Goal: Check status: Check status

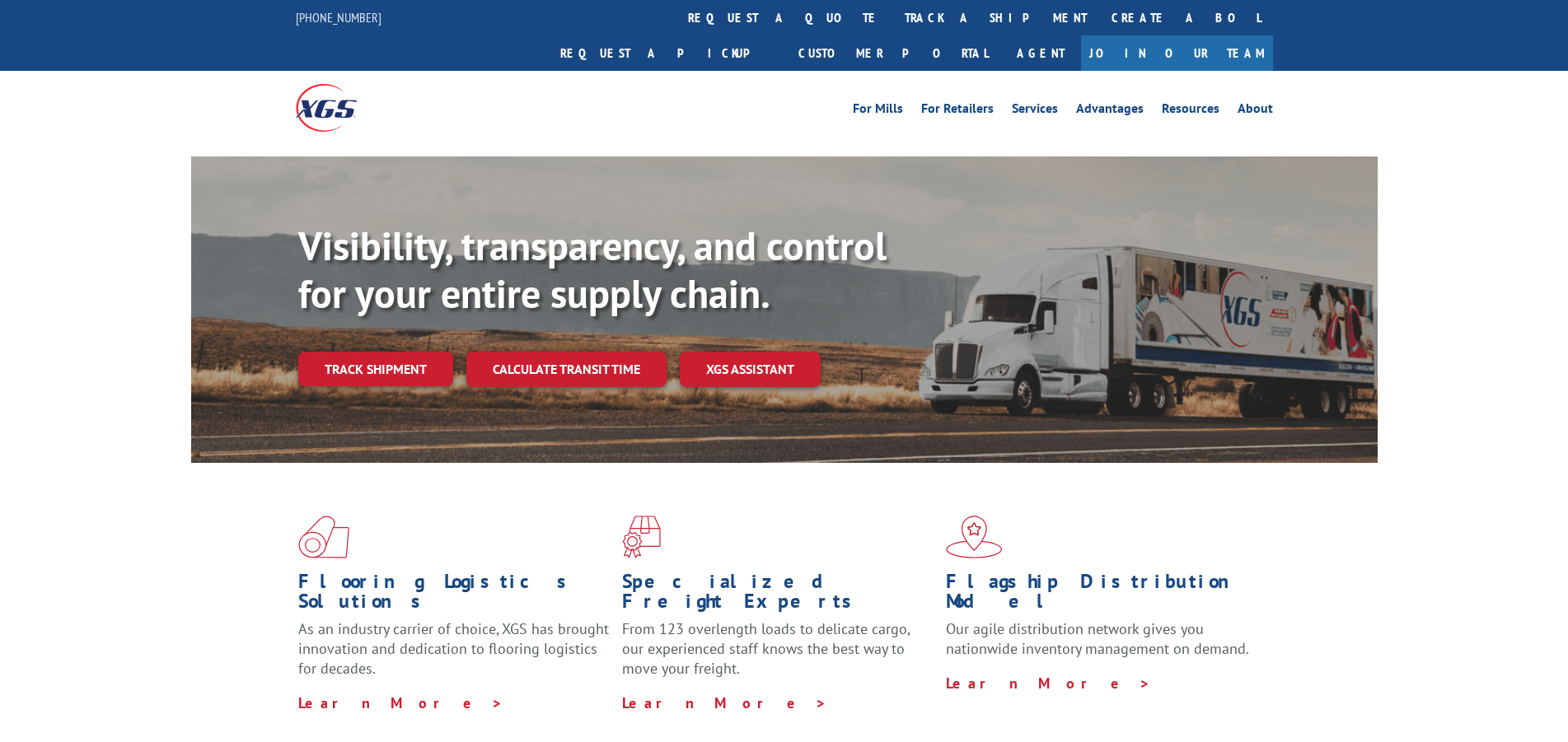
click at [893, 24] on link "track a shipment" at bounding box center [996, 18] width 207 height 35
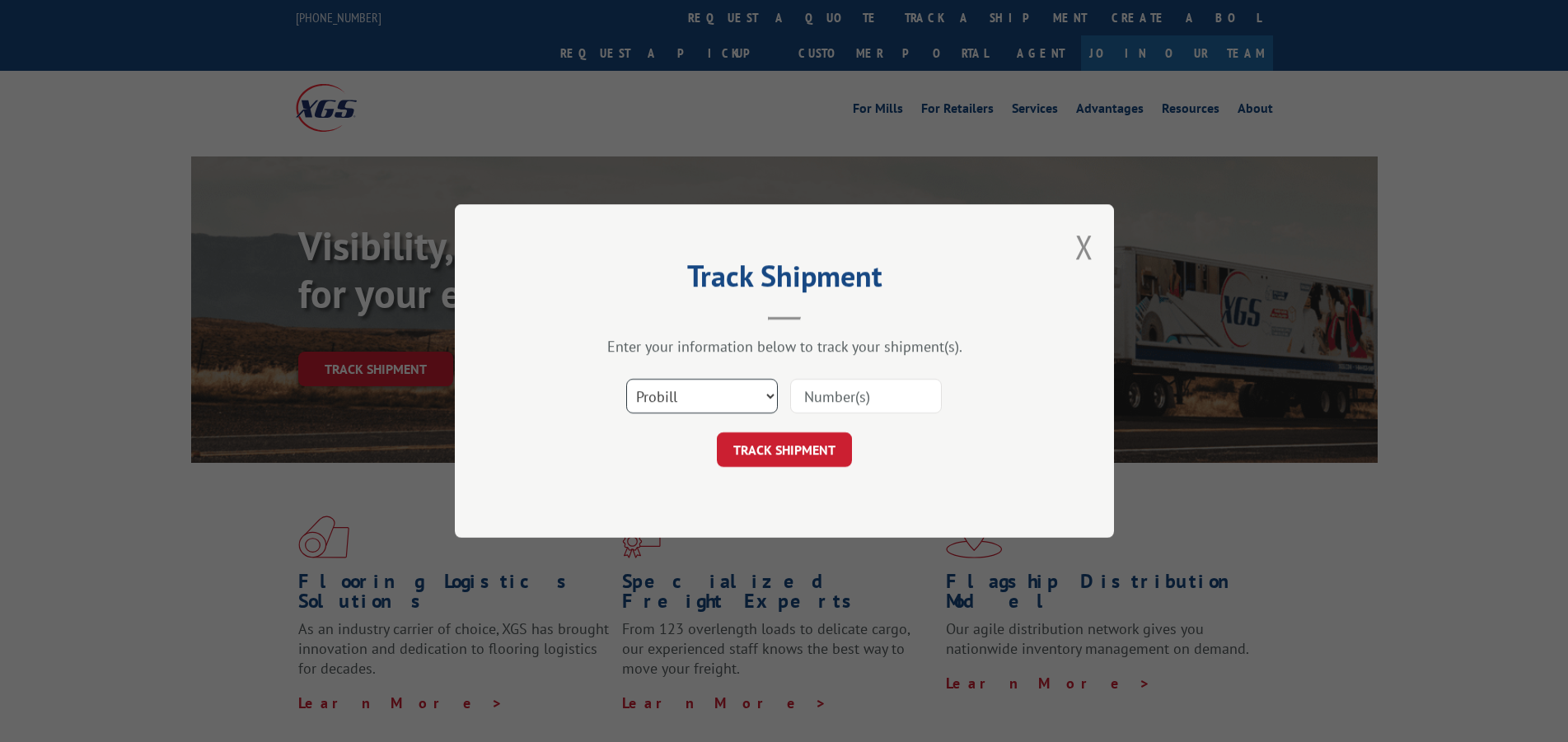
drag, startPoint x: 716, startPoint y: 380, endPoint x: 698, endPoint y: 409, distance: 34.1
click at [715, 382] on select "Select category... Probill BOL PO" at bounding box center [703, 396] width 152 height 35
select select "bol"
click at [627, 379] on select "Select category... Probill BOL PO" at bounding box center [703, 396] width 152 height 35
drag, startPoint x: 855, startPoint y: 382, endPoint x: 855, endPoint y: 392, distance: 10.0
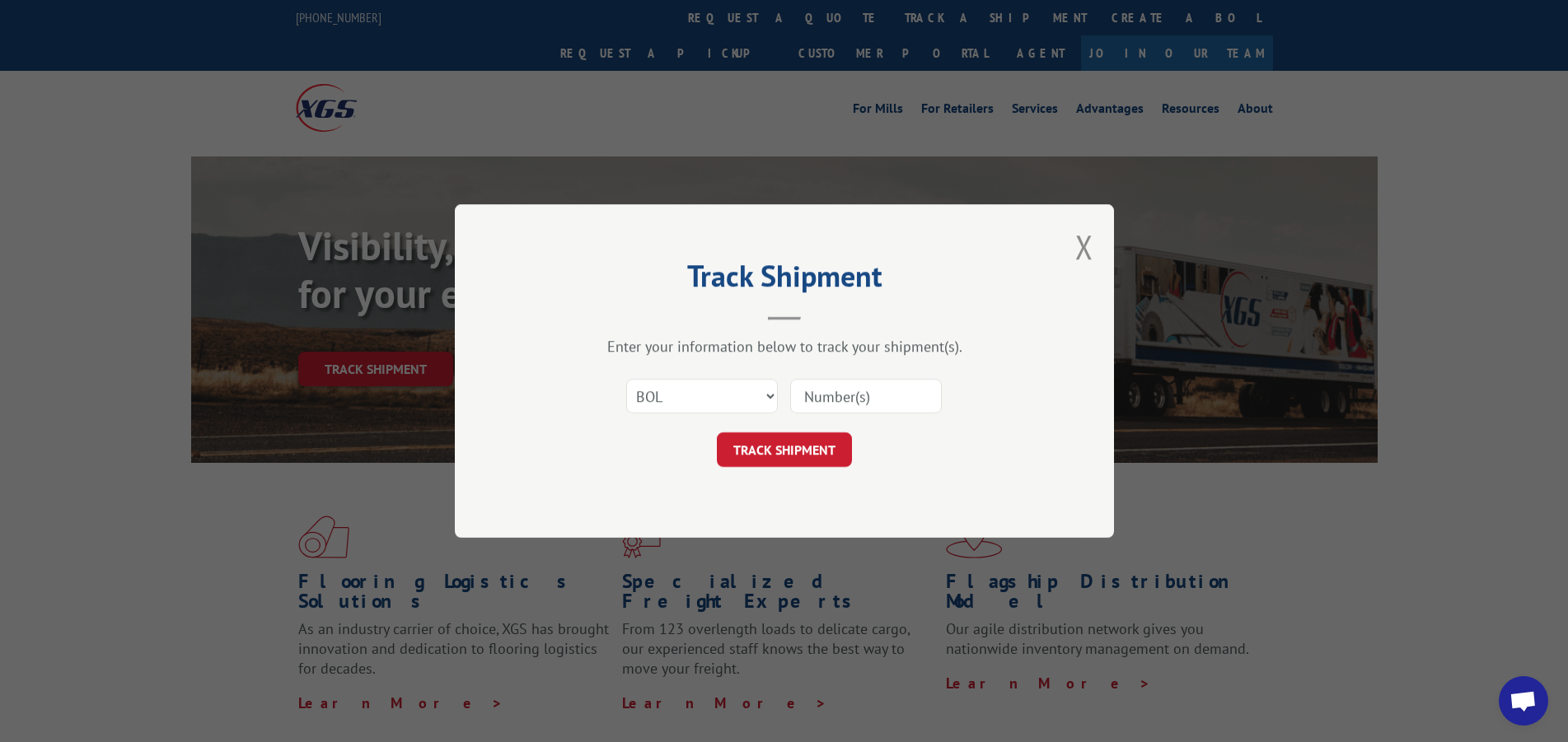
click at [855, 382] on input at bounding box center [866, 396] width 152 height 35
type input "556404"
click at [810, 451] on button "TRACK SHIPMENT" at bounding box center [784, 449] width 135 height 35
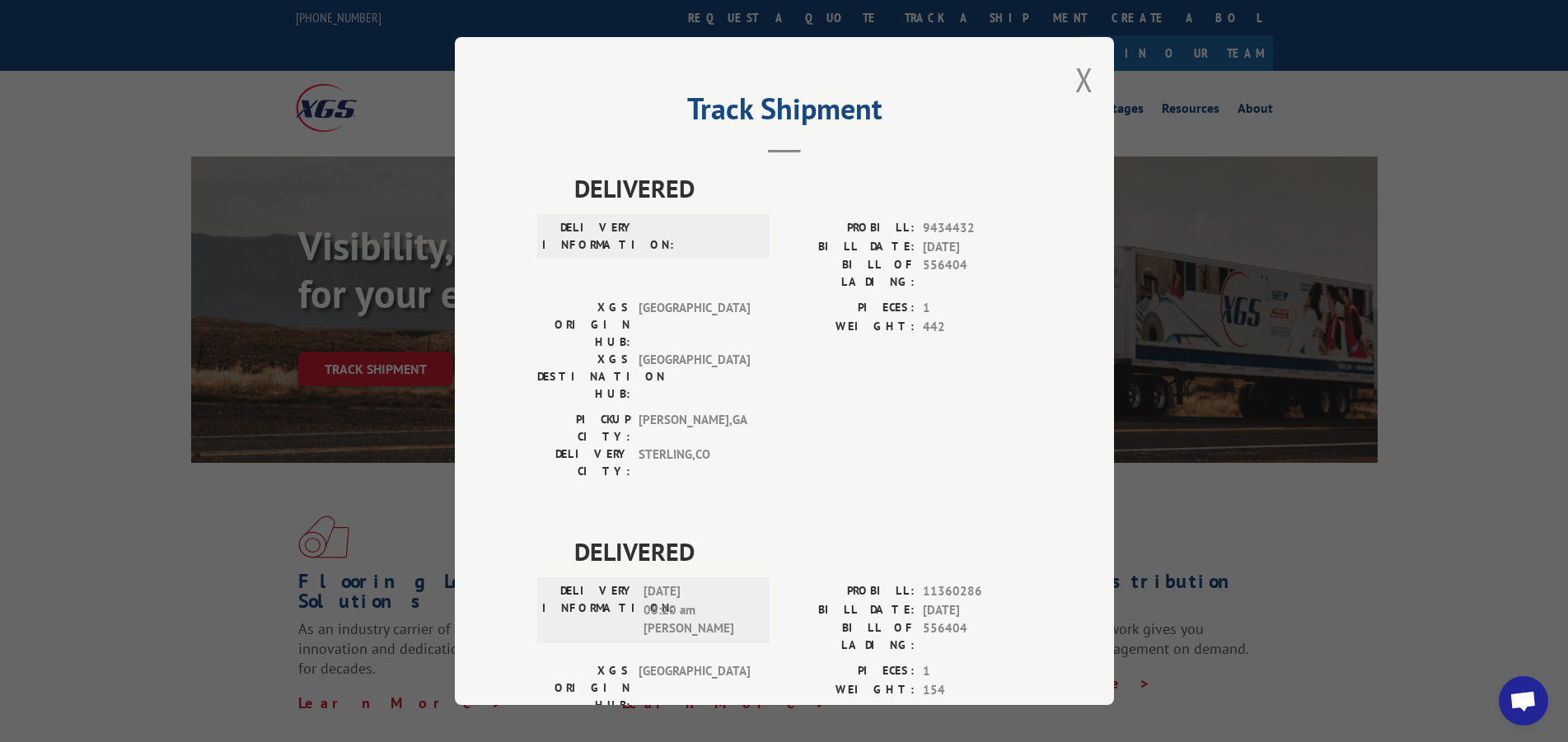
click at [1077, 80] on button "Close modal" at bounding box center [1084, 79] width 18 height 44
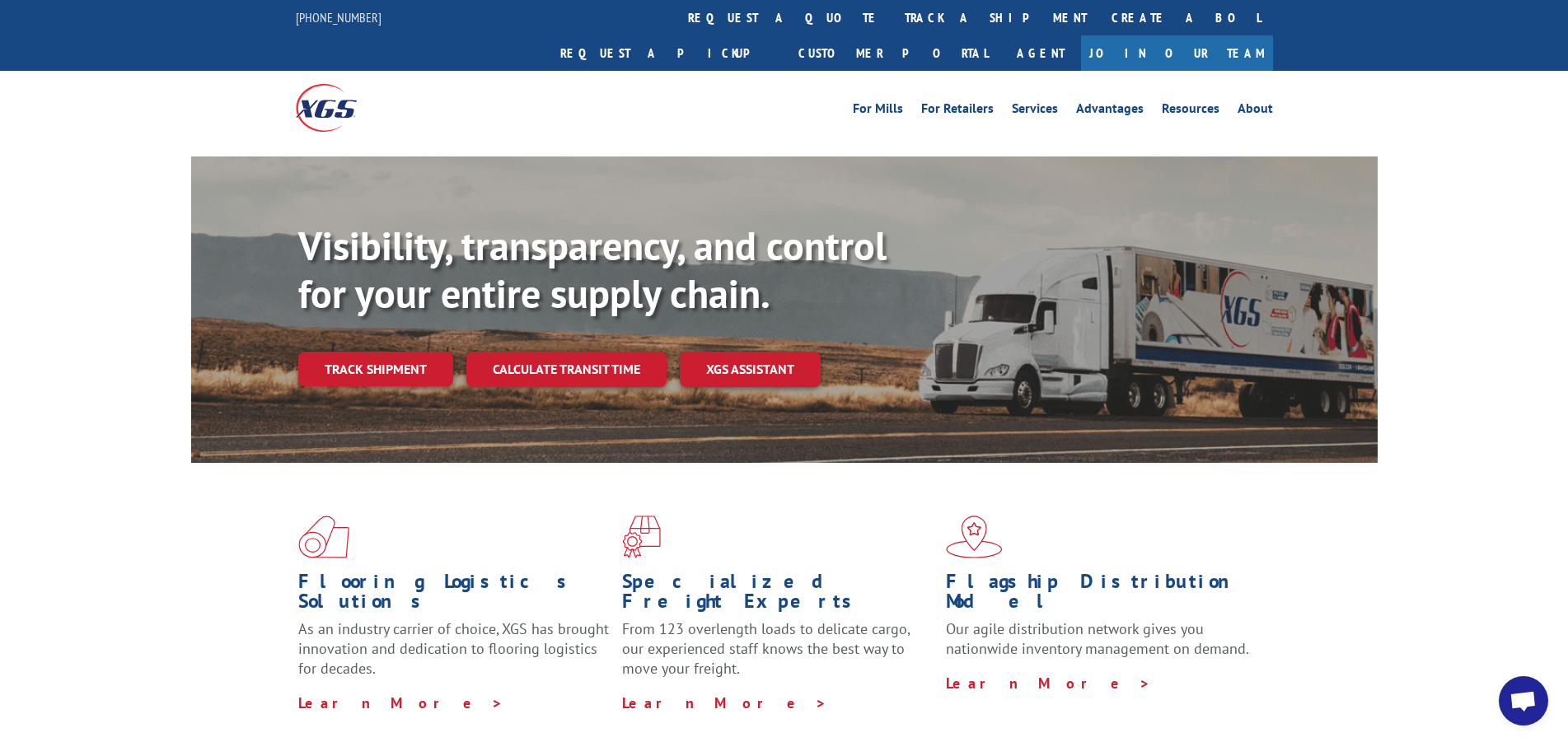
click at [893, 14] on link "track a shipment" at bounding box center [996, 18] width 207 height 35
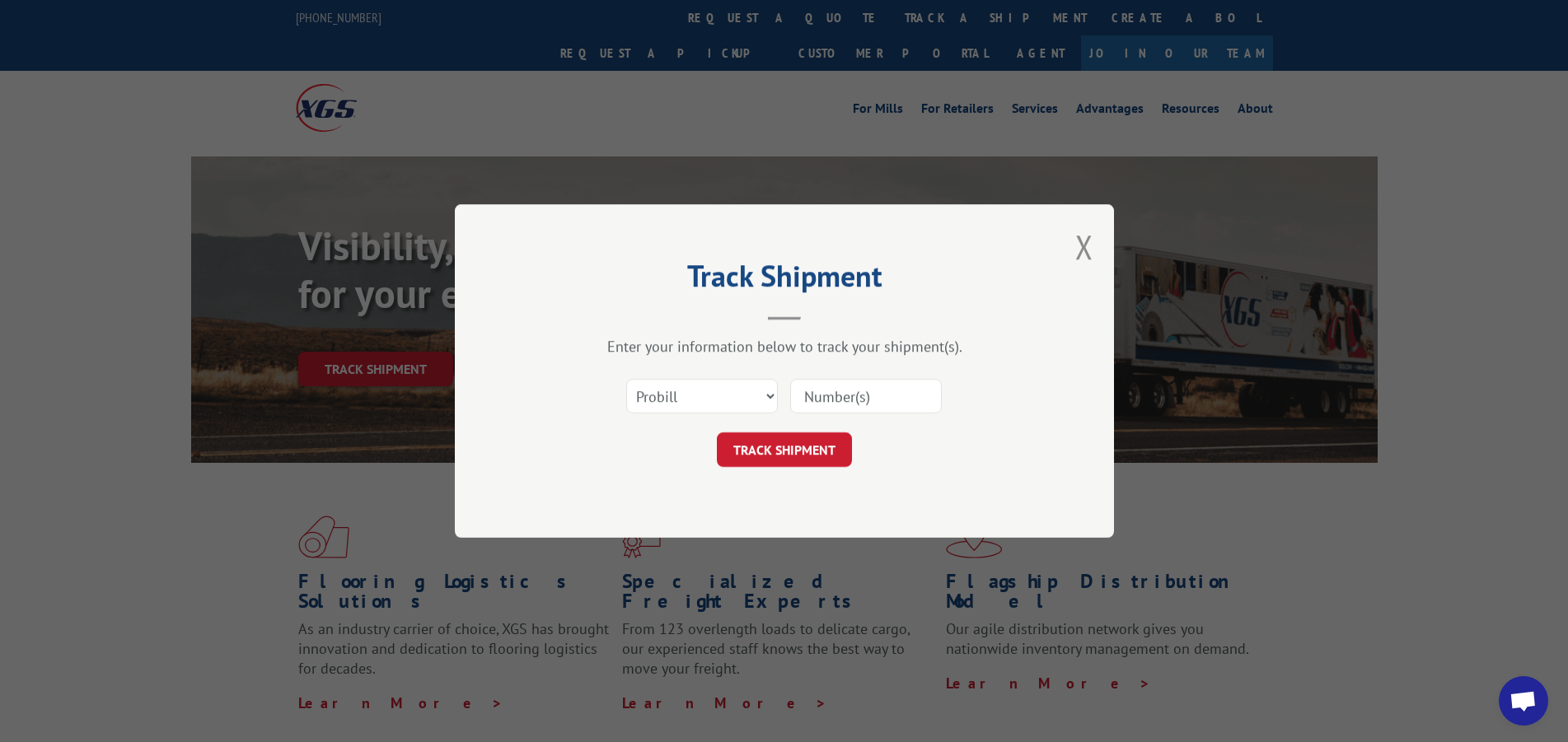
click at [881, 397] on input at bounding box center [866, 396] width 152 height 35
click at [697, 395] on select "Select category... Probill BOL PO" at bounding box center [703, 396] width 152 height 35
select select "po"
click at [627, 379] on select "Select category... Probill BOL PO" at bounding box center [703, 396] width 152 height 35
click at [833, 395] on input at bounding box center [866, 396] width 152 height 35
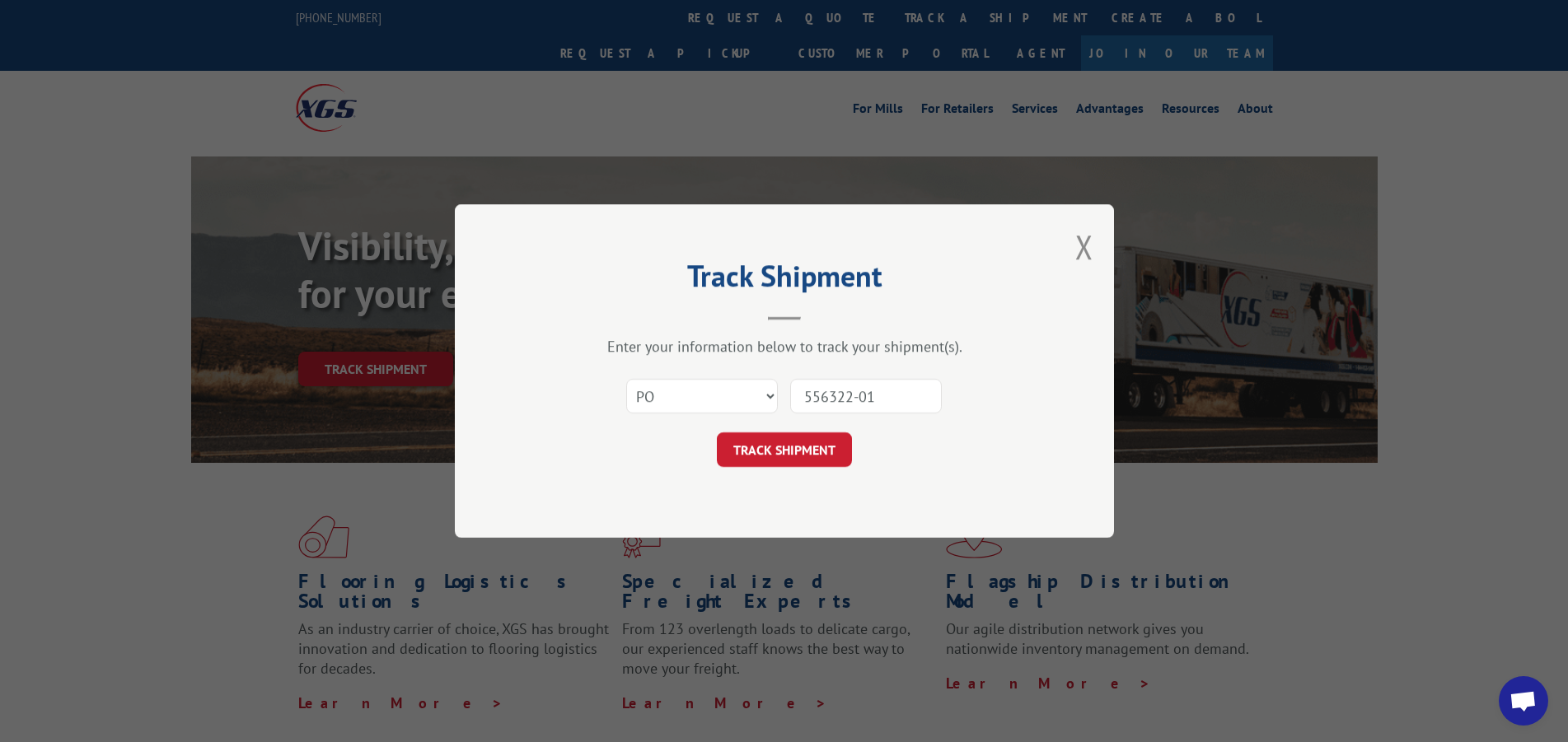
type input "556322-01"
click at [817, 445] on button "TRACK SHIPMENT" at bounding box center [784, 449] width 135 height 35
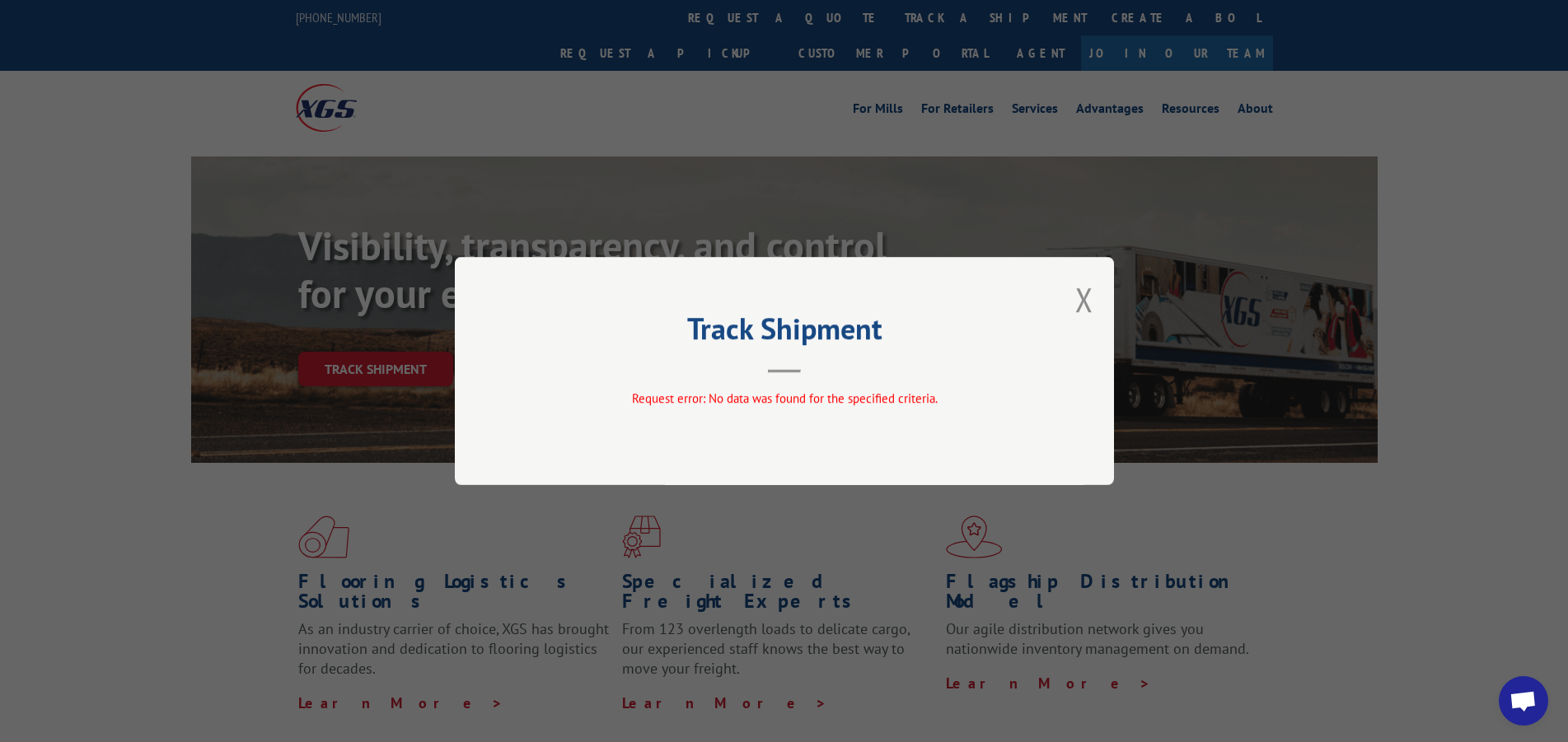
click at [1089, 306] on button "Close modal" at bounding box center [1084, 300] width 18 height 44
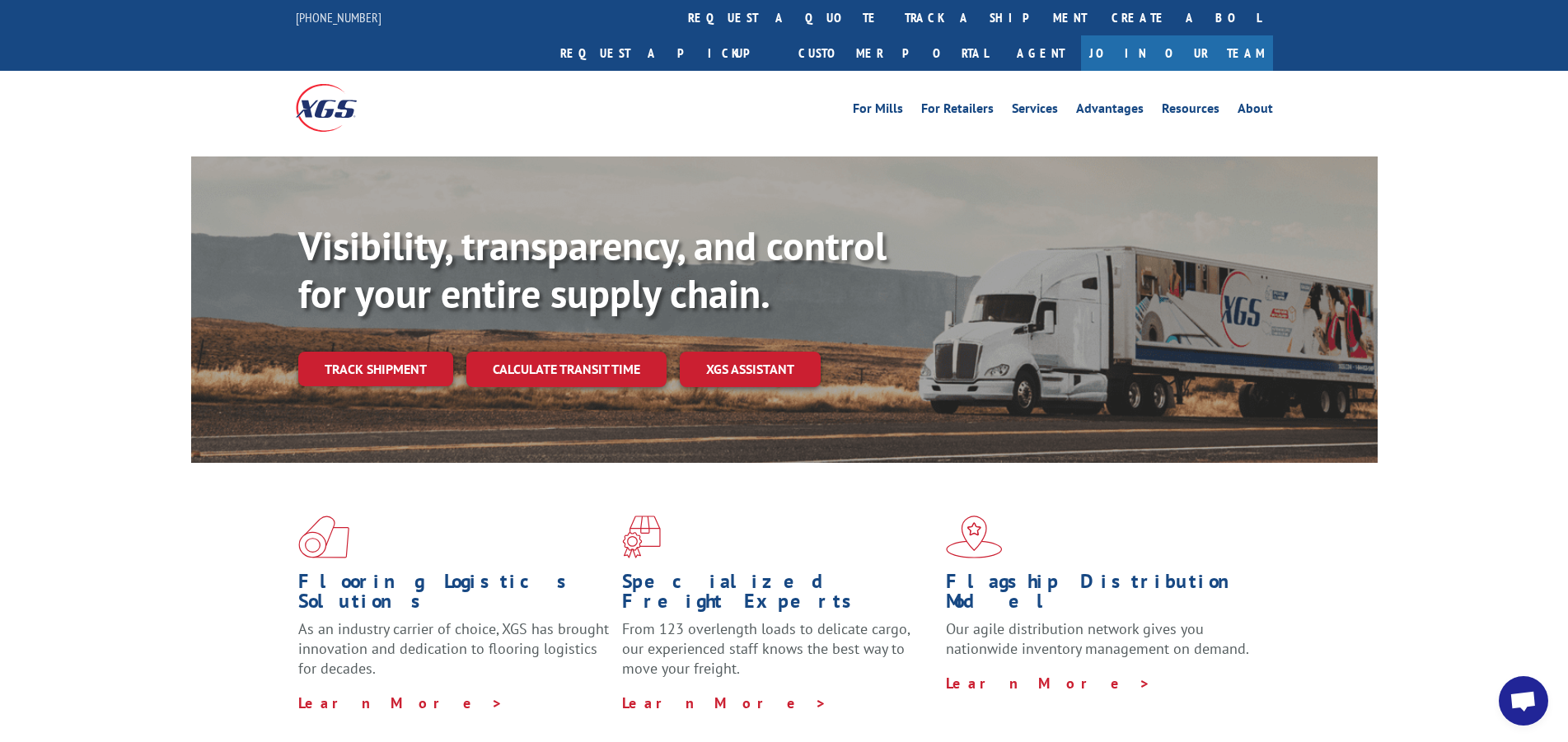
click at [366, 352] on link "Track shipment" at bounding box center [376, 369] width 155 height 35
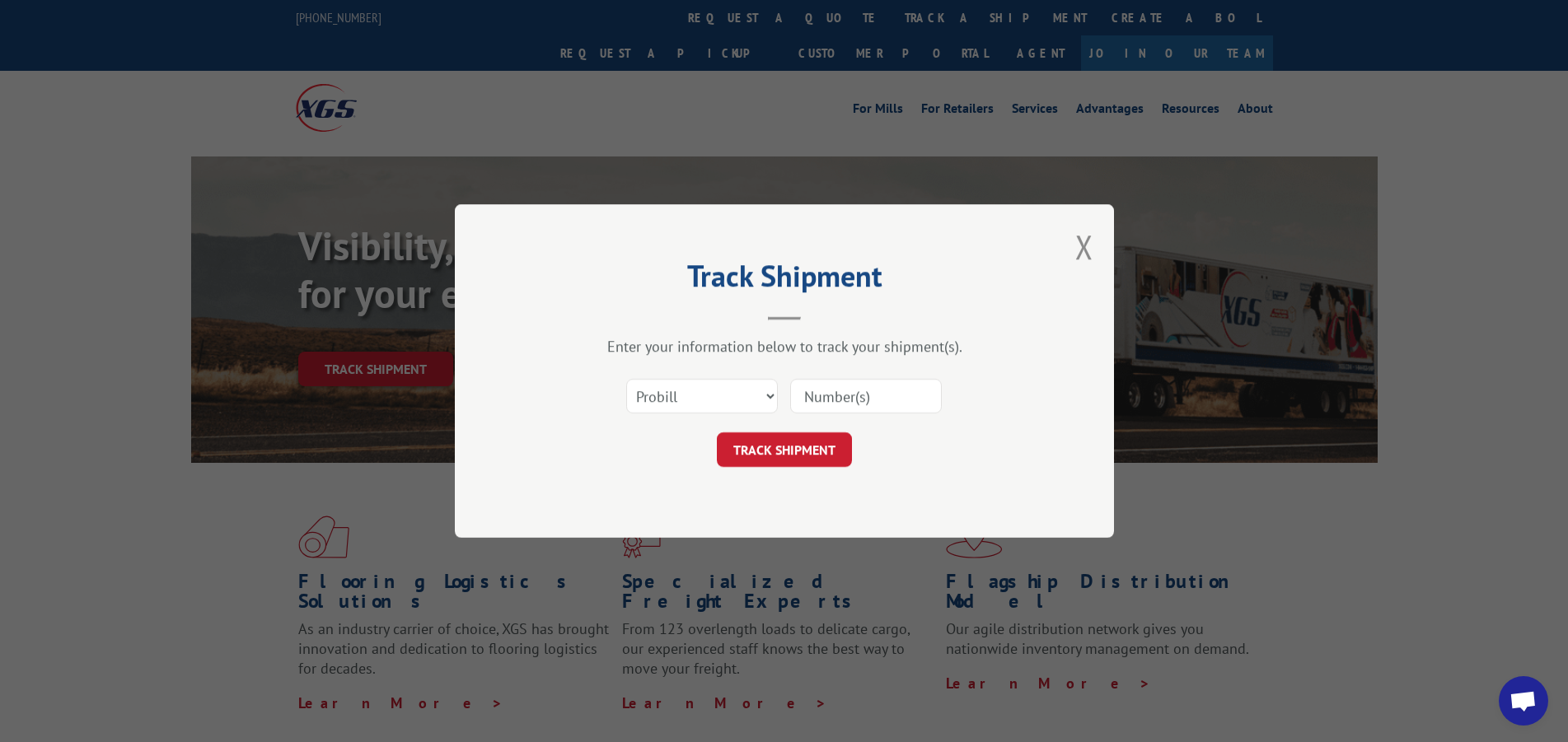
click at [814, 410] on input at bounding box center [866, 396] width 152 height 35
type input "17589199"
click at [811, 461] on button "TRACK SHIPMENT" at bounding box center [784, 449] width 135 height 35
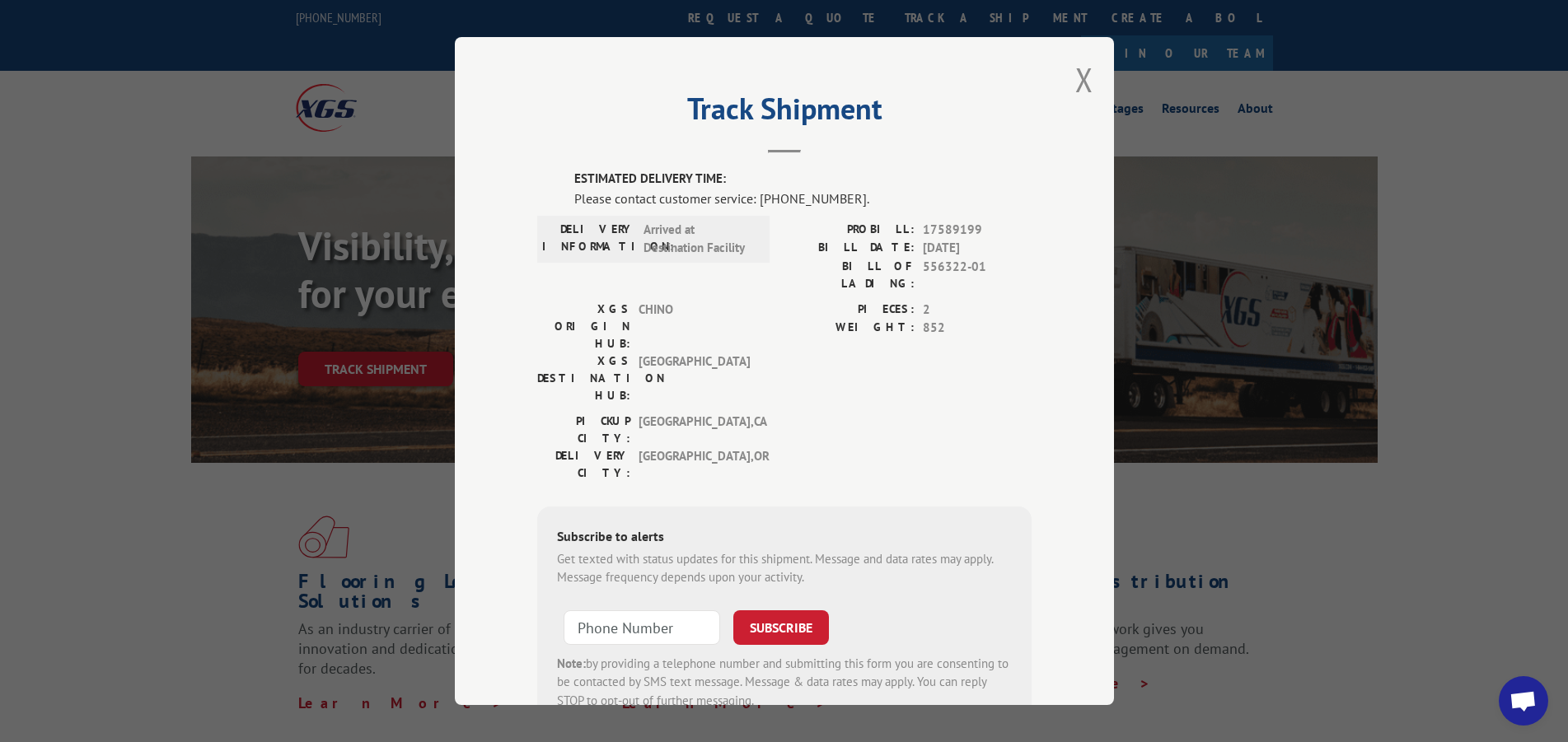
drag, startPoint x: 770, startPoint y: 274, endPoint x: 681, endPoint y: 333, distance: 106.8
click at [681, 353] on span "[GEOGRAPHIC_DATA]" at bounding box center [694, 378] width 111 height 51
click at [1076, 74] on button "Close modal" at bounding box center [1084, 79] width 18 height 44
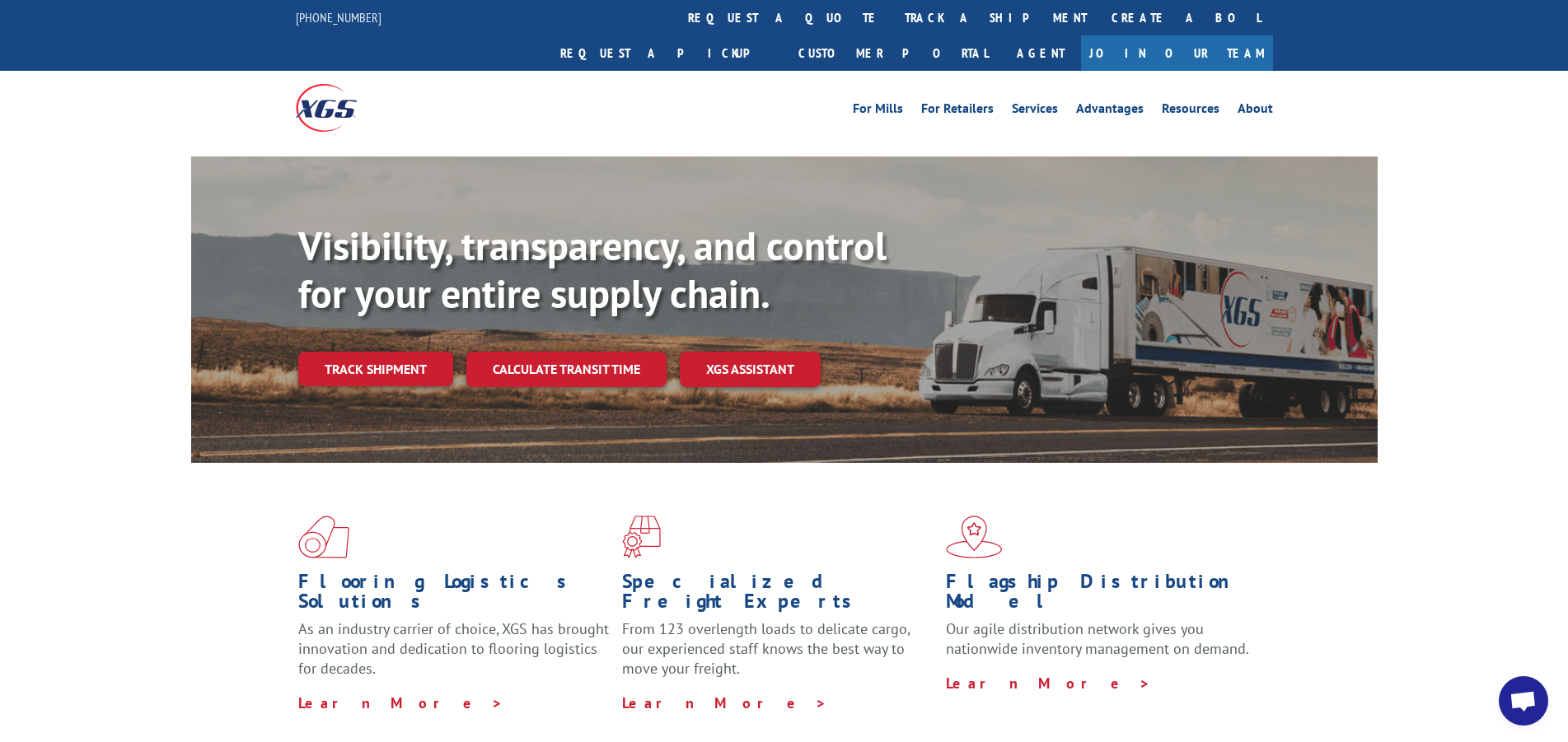
click at [347, 352] on link "Track shipment" at bounding box center [376, 369] width 155 height 35
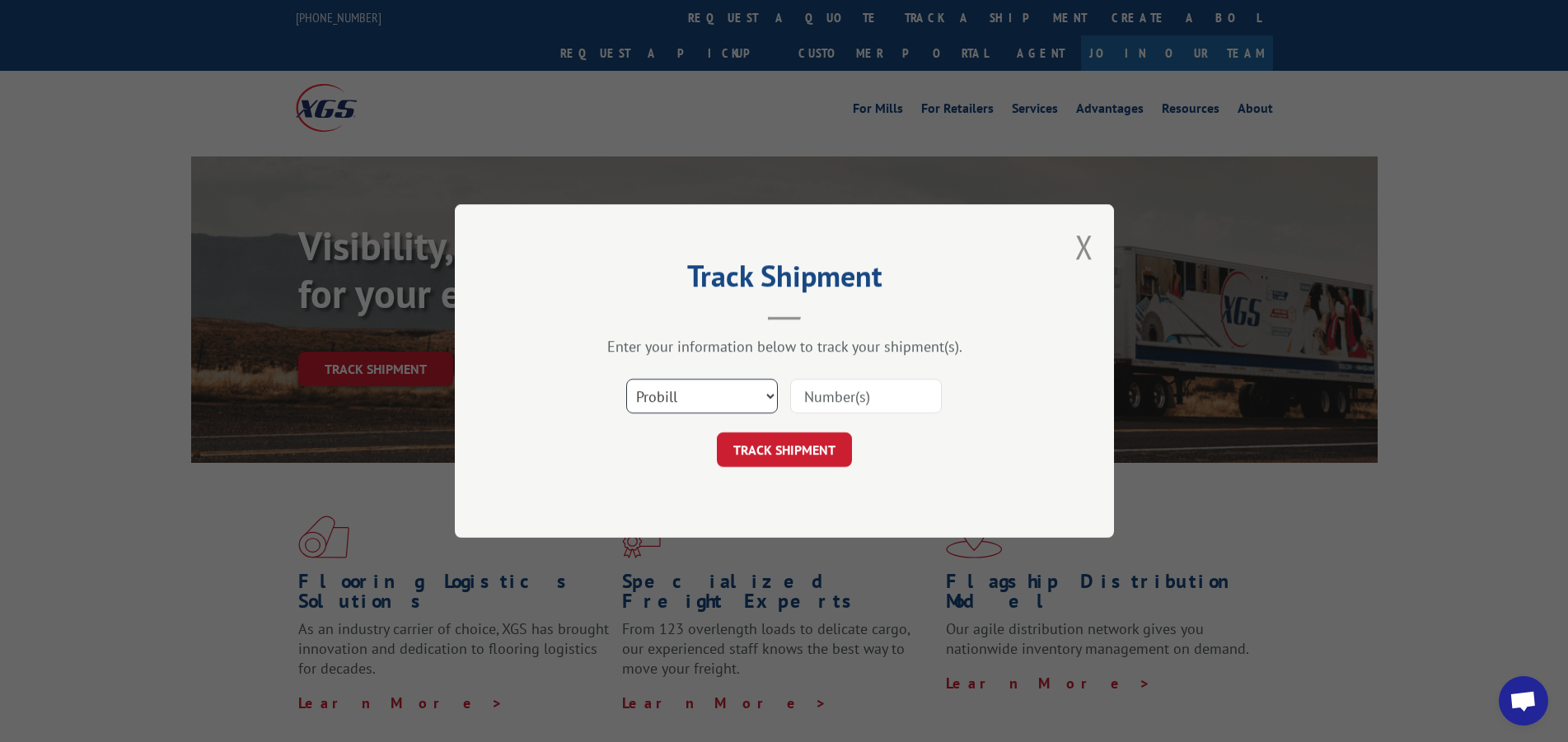
click at [686, 405] on select "Select category... Probill BOL PO" at bounding box center [703, 396] width 152 height 35
select select "po"
click at [627, 379] on select "Select category... Probill BOL PO" at bounding box center [703, 396] width 152 height 35
click at [843, 407] on input at bounding box center [866, 396] width 152 height 35
type input "[PERSON_NAME]"
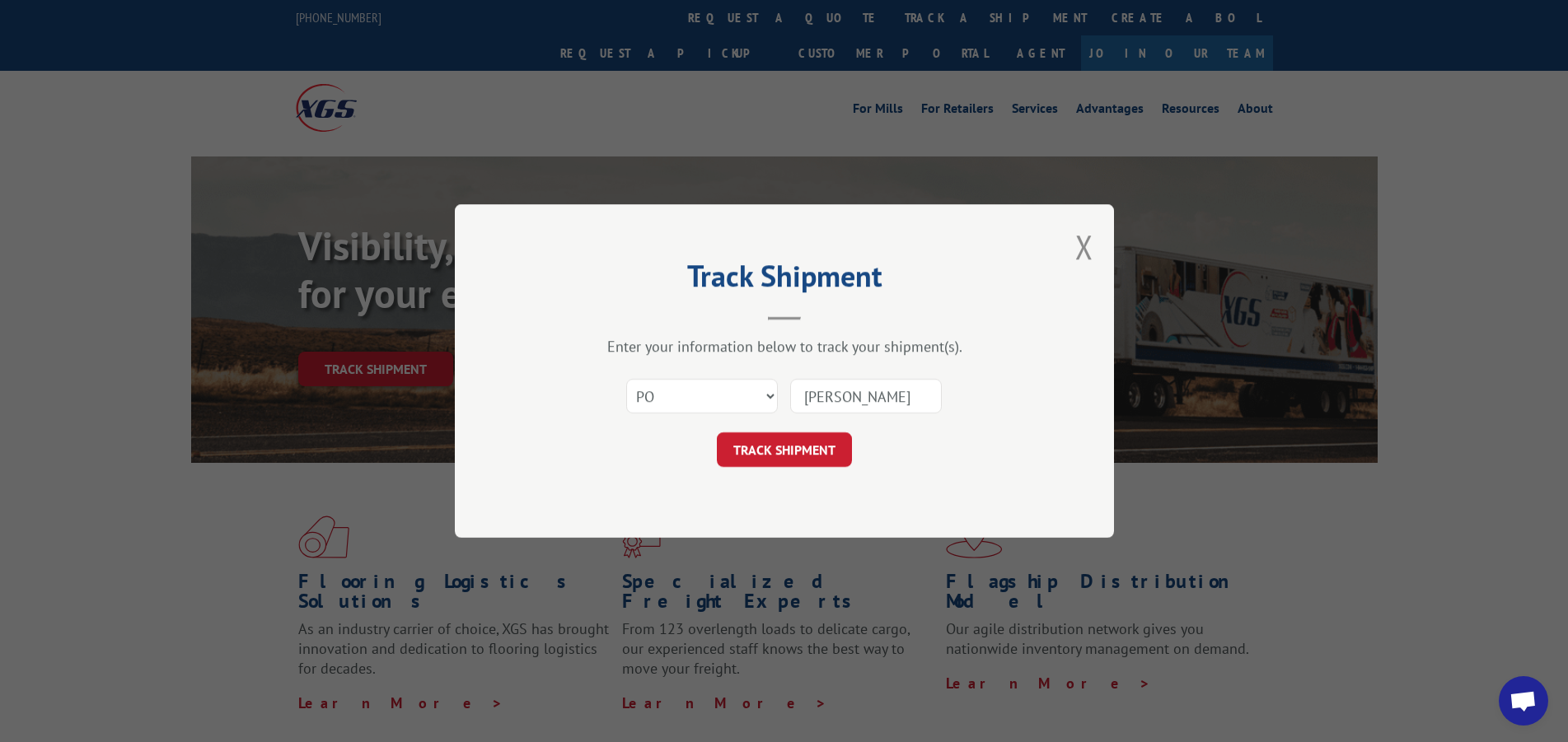
click button "TRACK SHIPMENT" at bounding box center [784, 449] width 135 height 35
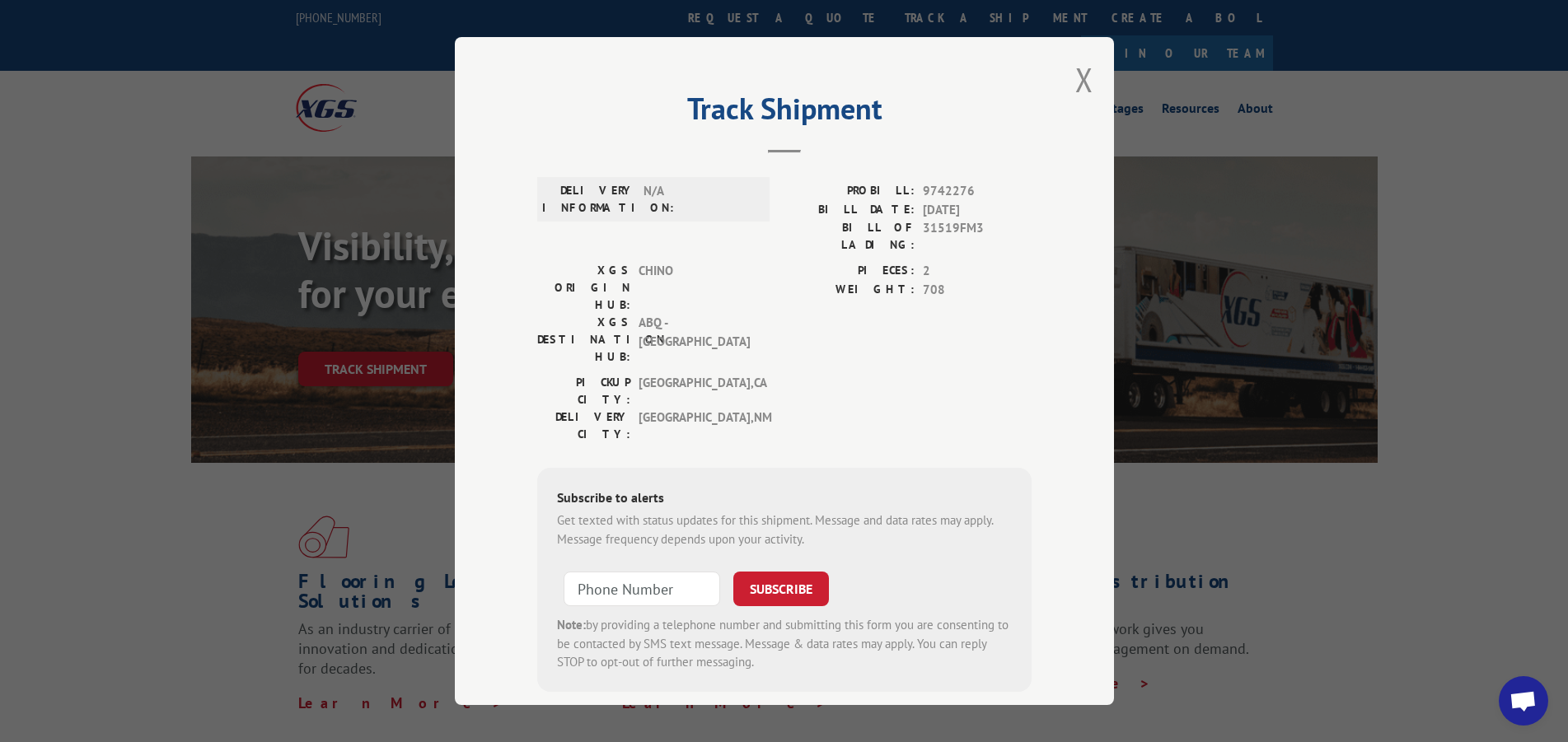
click at [1077, 84] on button "Close modal" at bounding box center [1084, 79] width 18 height 44
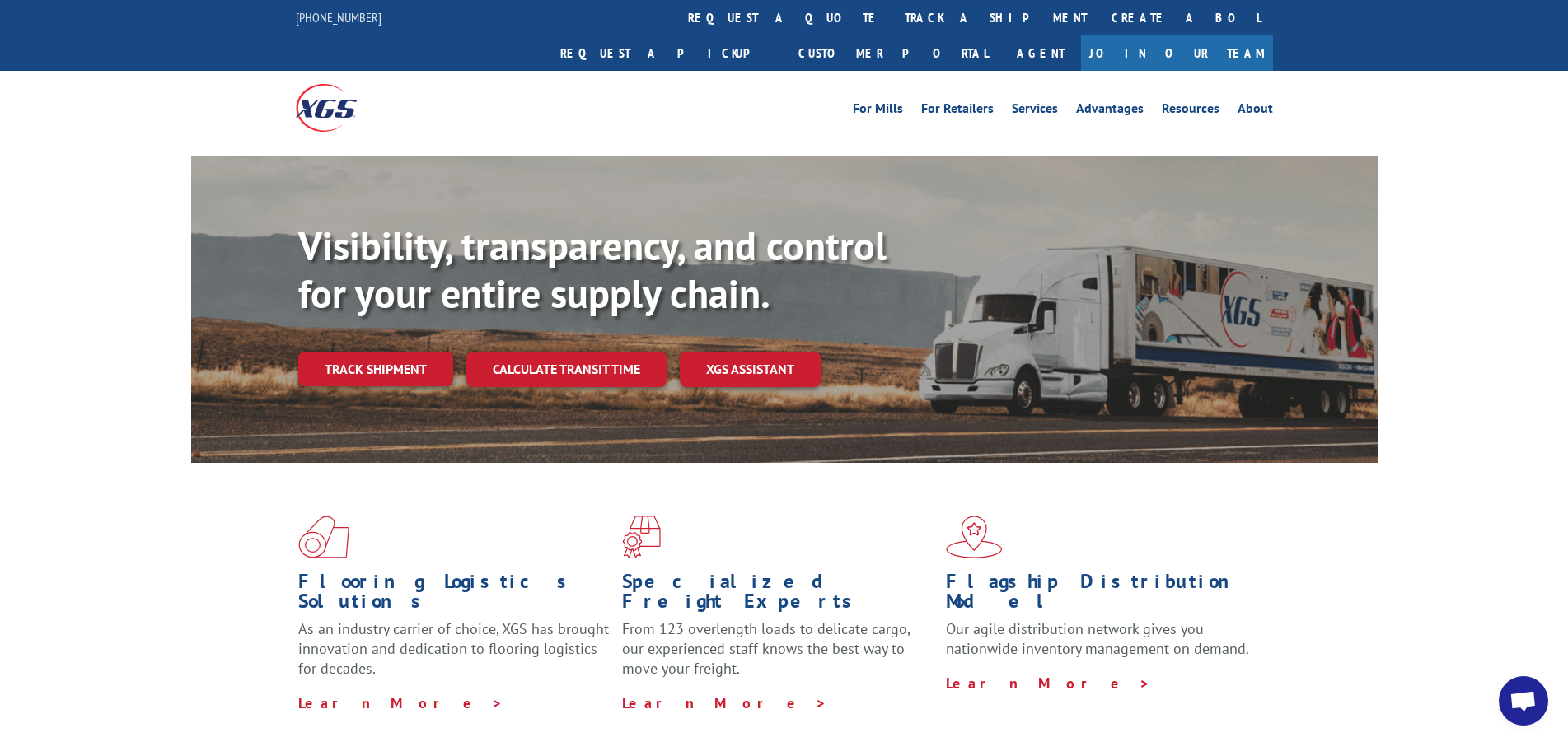
click at [366, 352] on link "Track shipment" at bounding box center [376, 369] width 155 height 35
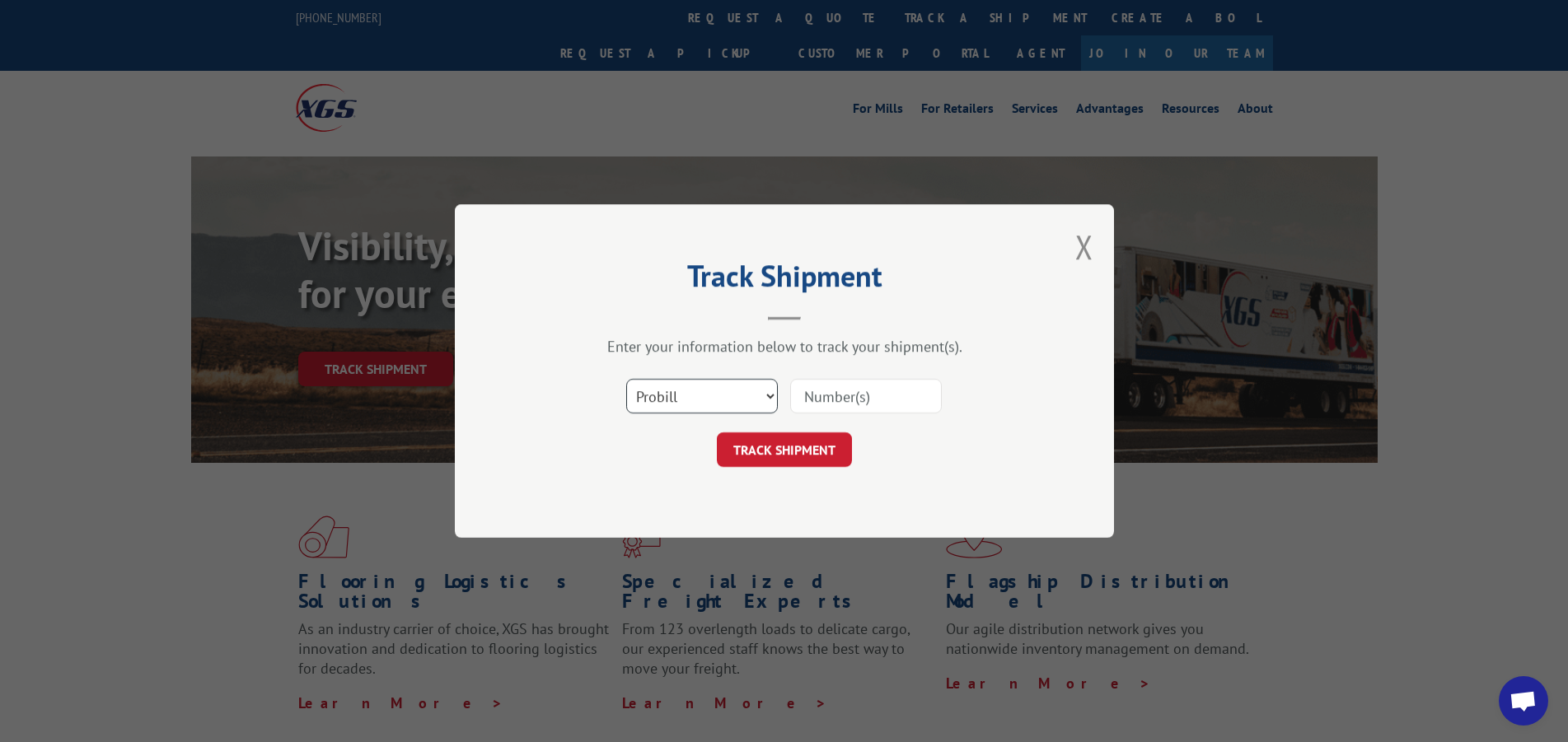
click at [697, 403] on select "Select category... Probill BOL PO" at bounding box center [703, 396] width 152 height 35
select select "bol"
click at [627, 379] on select "Select category... Probill BOL PO" at bounding box center [703, 396] width 152 height 35
click at [844, 405] on input at bounding box center [866, 396] width 152 height 35
type input "556322-01"
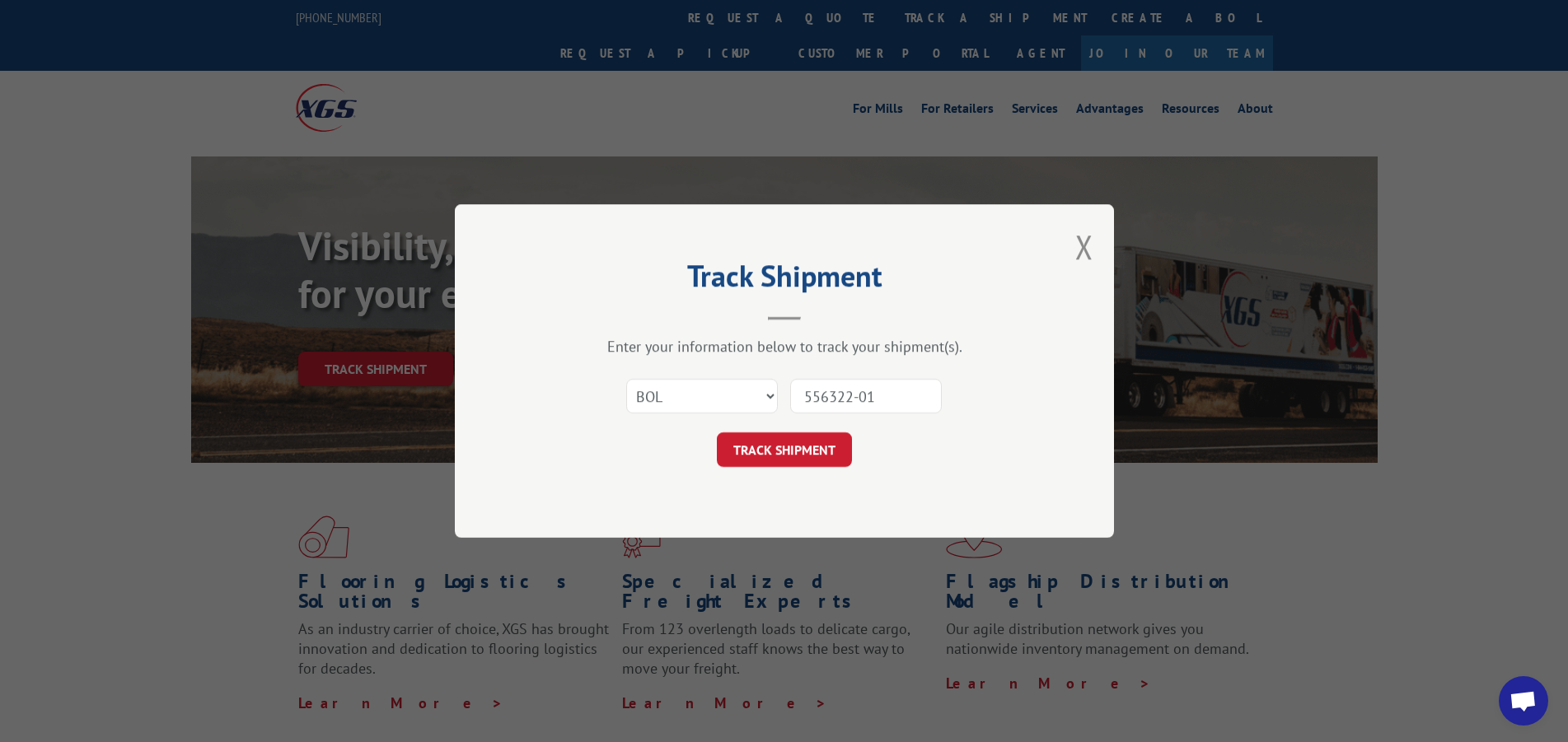
click at [803, 452] on button "TRACK SHIPMENT" at bounding box center [784, 449] width 135 height 35
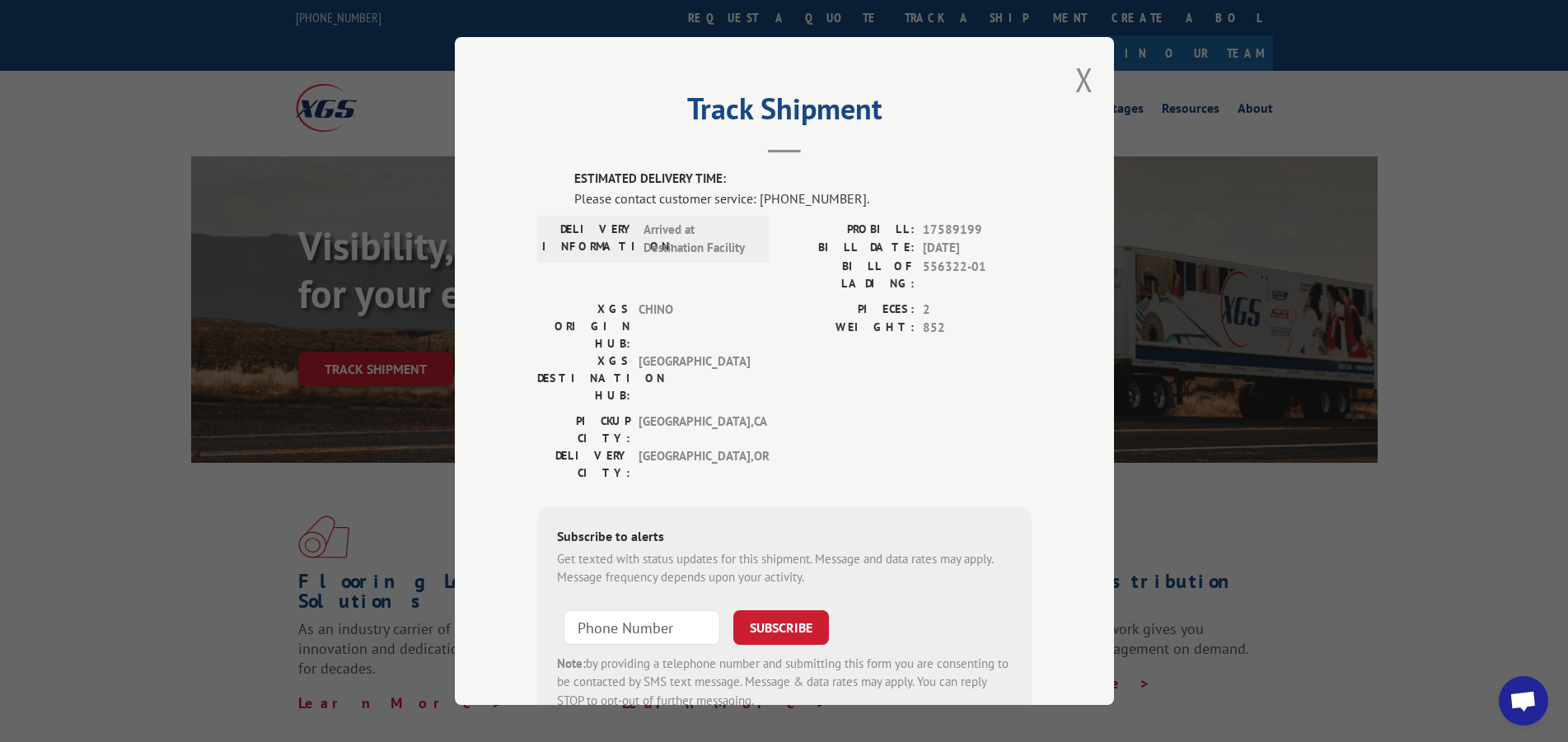
click at [784, 319] on label "WEIGHT:" at bounding box center [849, 328] width 130 height 19
drag, startPoint x: 1078, startPoint y: 81, endPoint x: 910, endPoint y: 143, distance: 179.1
click at [1078, 80] on button "Close modal" at bounding box center [1084, 79] width 18 height 44
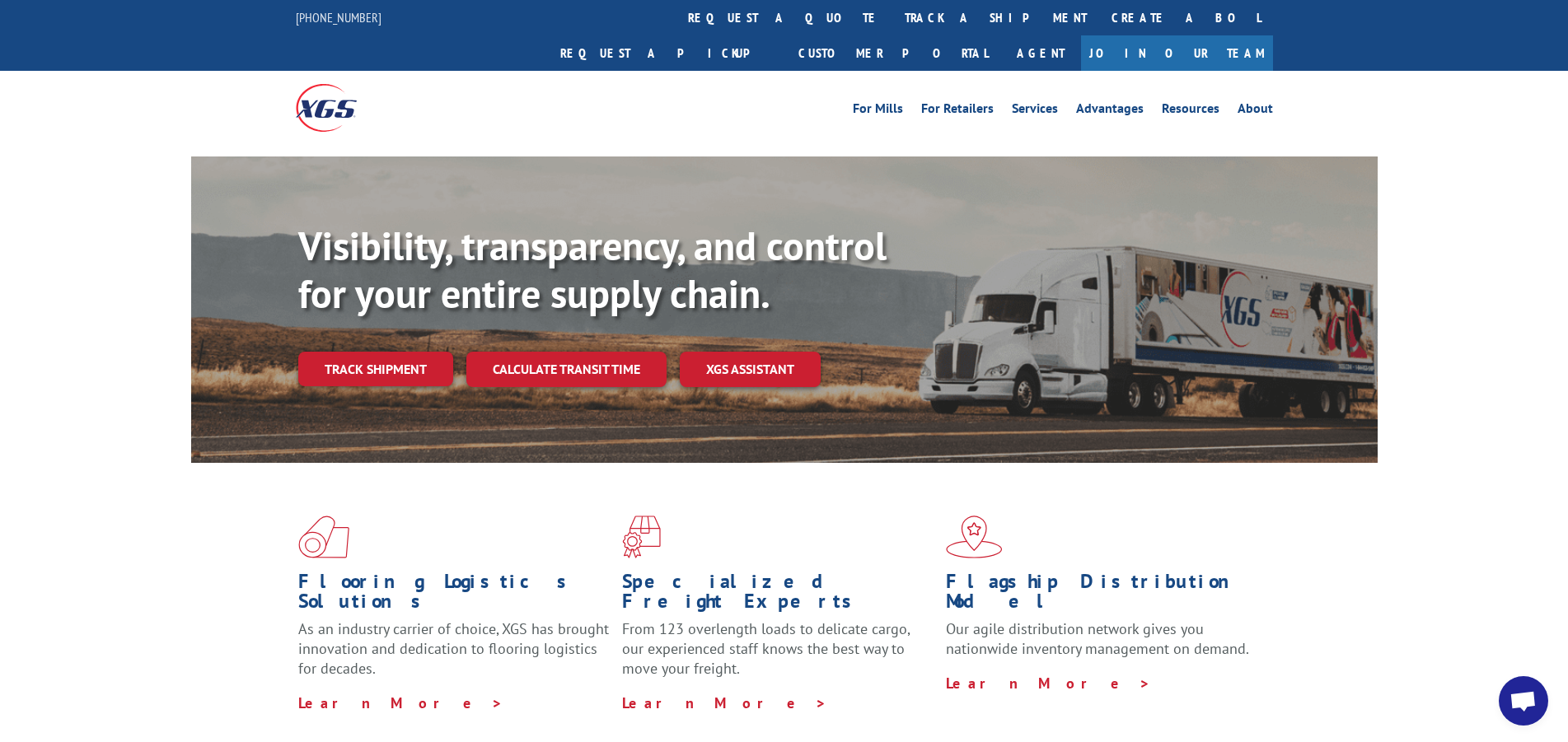
click at [322, 352] on link "Track shipment" at bounding box center [376, 369] width 155 height 35
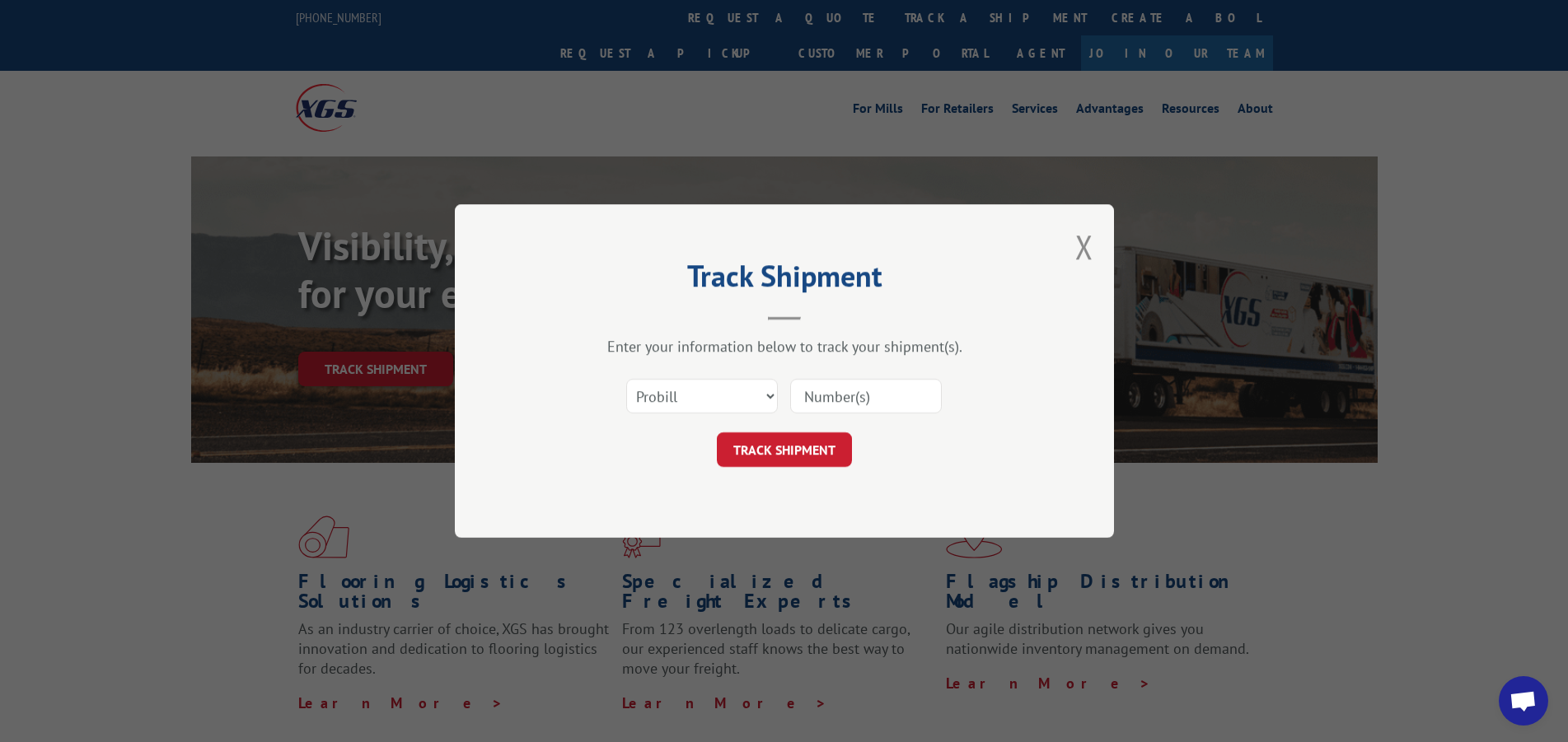
click at [836, 403] on input at bounding box center [866, 396] width 152 height 35
click at [657, 405] on select "Select category... Probill BOL PO" at bounding box center [703, 396] width 152 height 35
select select "bol"
click at [627, 379] on select "Select category... Probill BOL PO" at bounding box center [703, 396] width 152 height 35
click at [826, 397] on input at bounding box center [866, 396] width 152 height 35
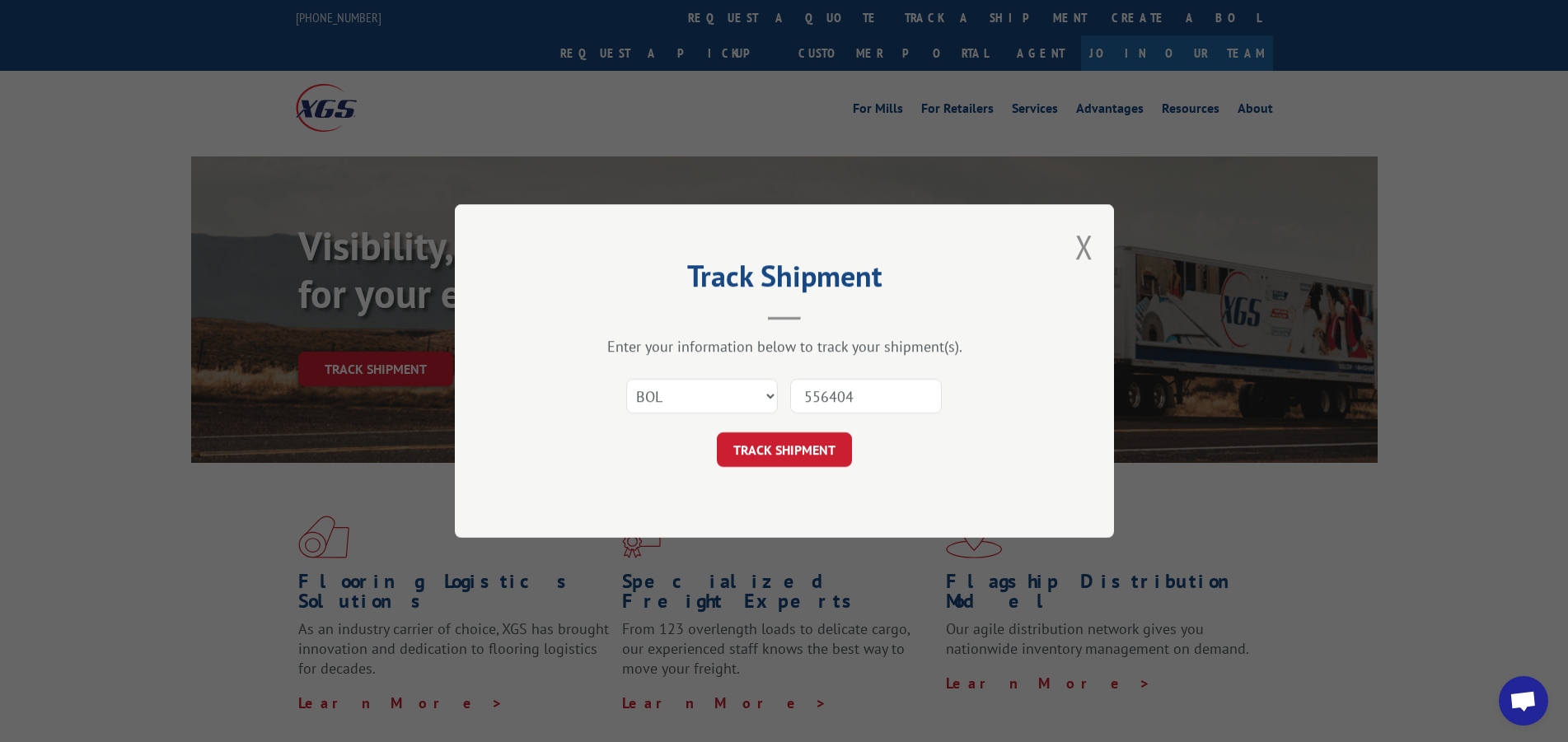
type input "556404"
click at [807, 454] on button "TRACK SHIPMENT" at bounding box center [784, 449] width 135 height 35
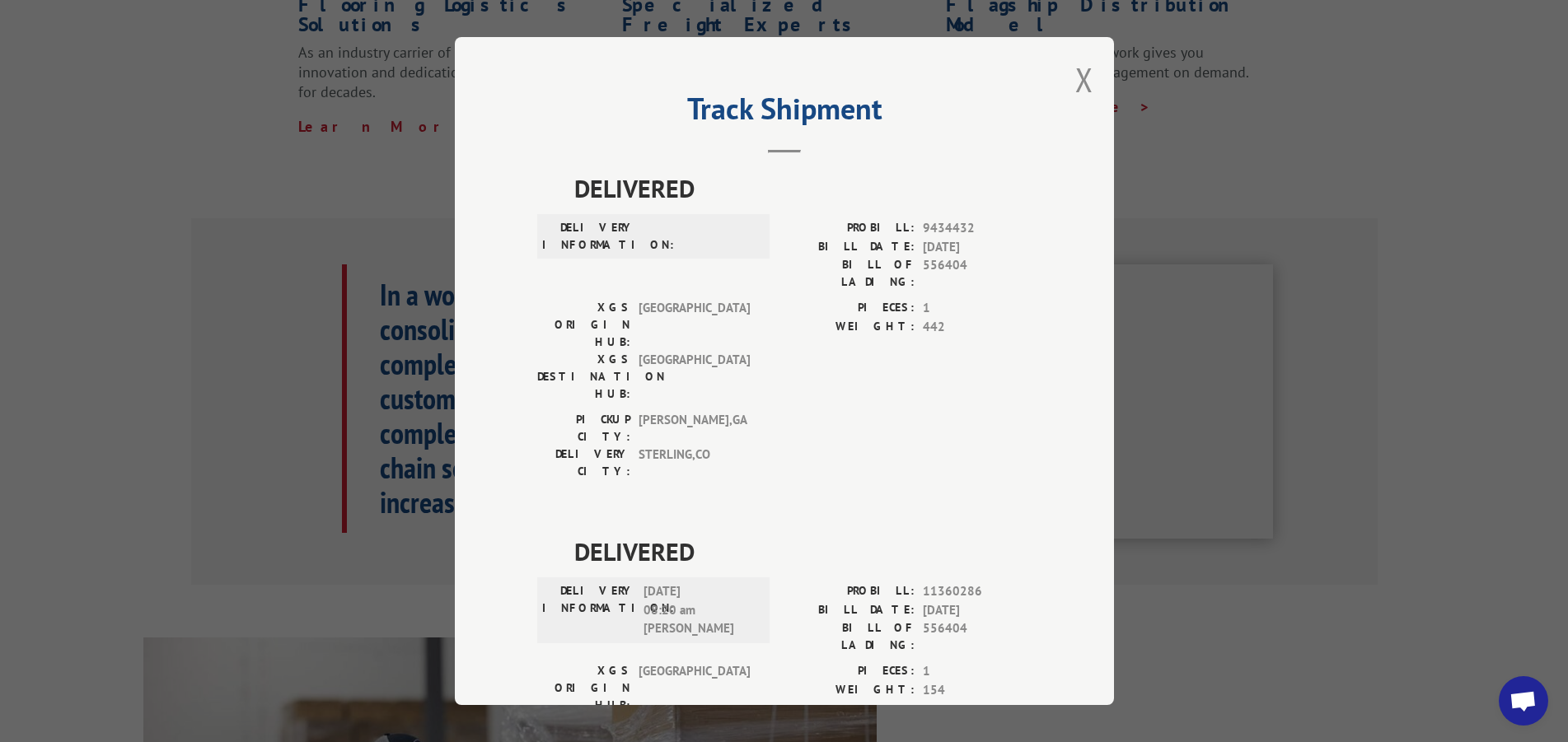
click at [1082, 79] on button "Close modal" at bounding box center [1084, 79] width 18 height 44
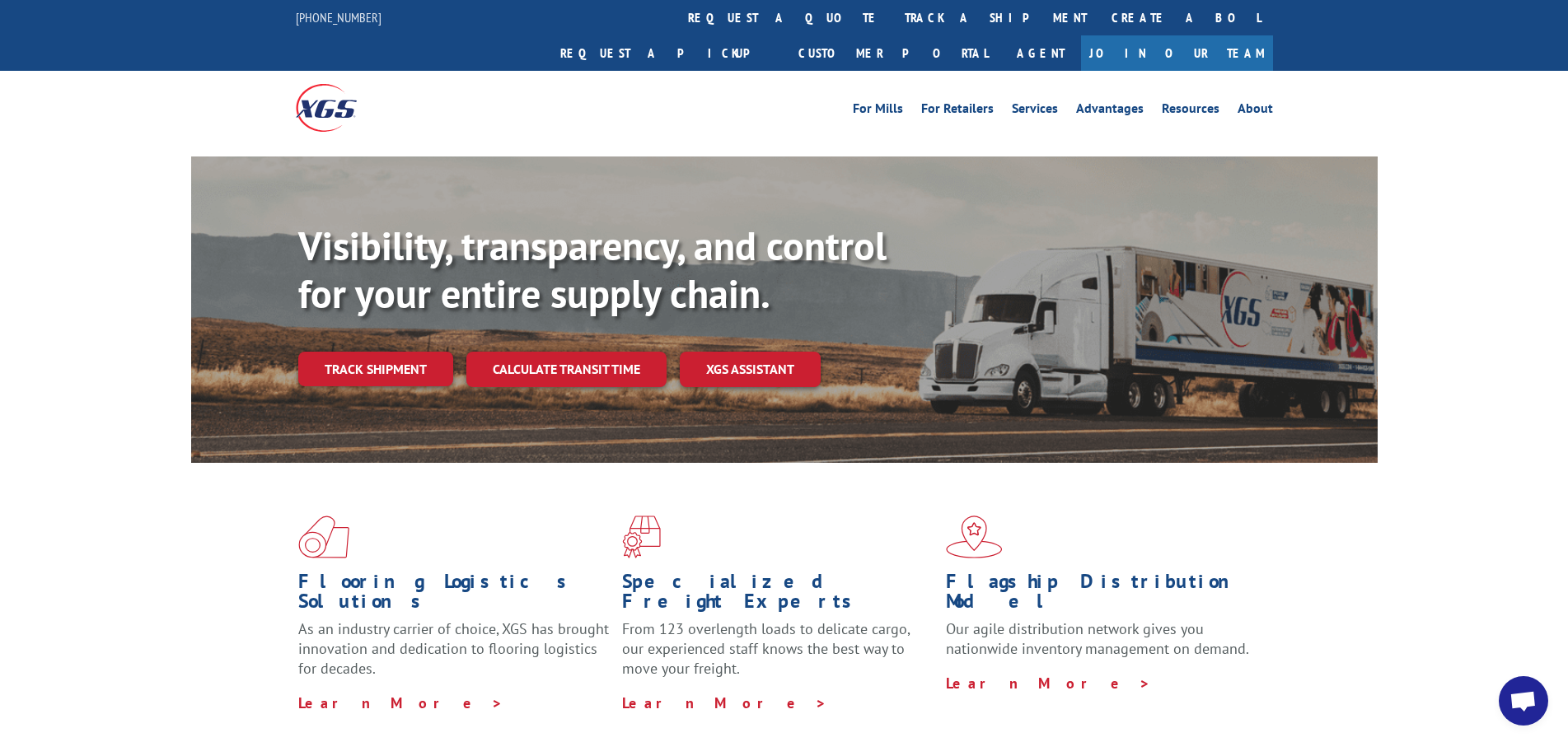
click at [380, 352] on link "Track shipment" at bounding box center [376, 369] width 155 height 35
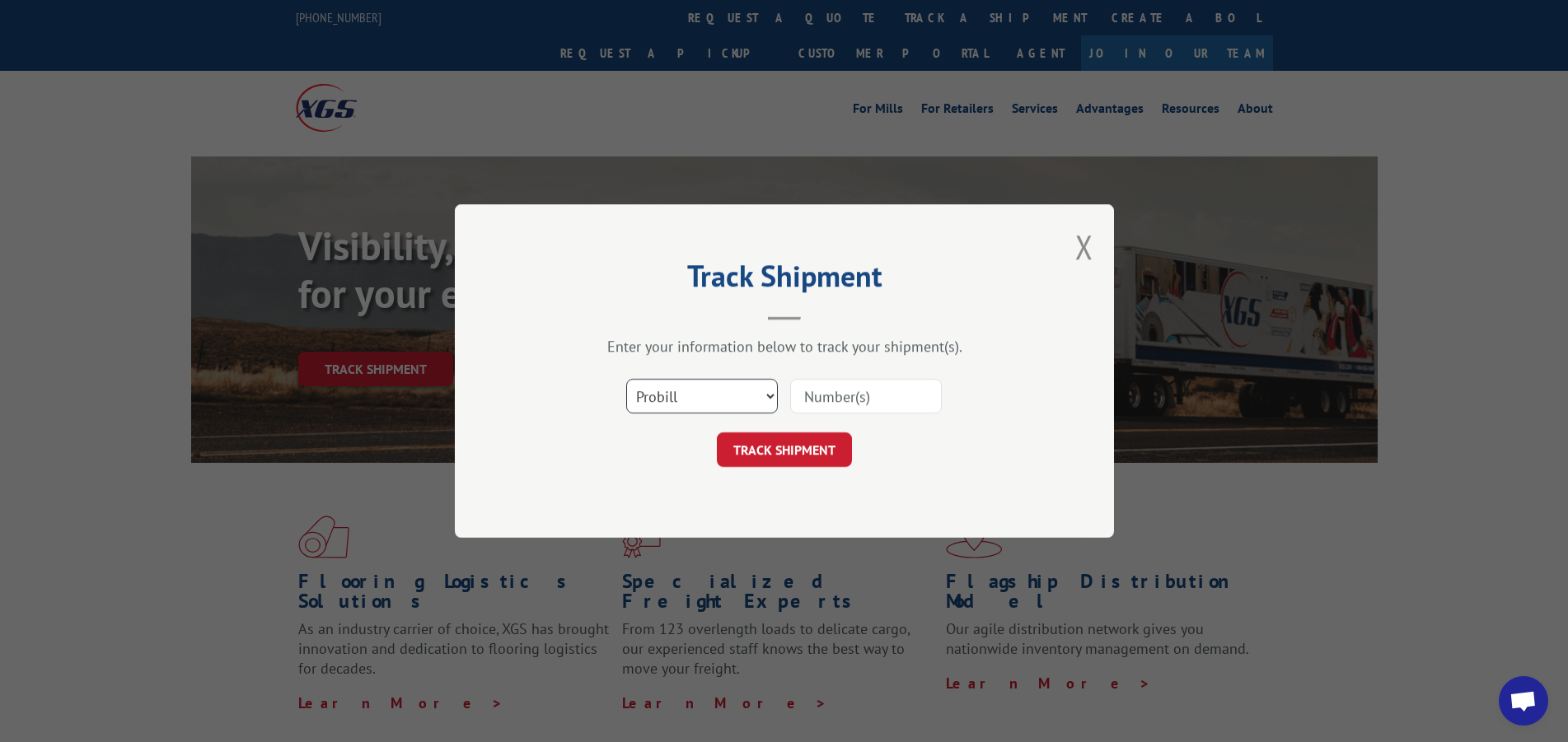
click at [726, 393] on select "Select category... Probill BOL PO" at bounding box center [703, 396] width 152 height 35
select select "po"
click at [627, 379] on select "Select category... Probill BOL PO" at bounding box center [703, 396] width 152 height 35
click at [846, 389] on input at bounding box center [866, 396] width 152 height 35
type input "t"
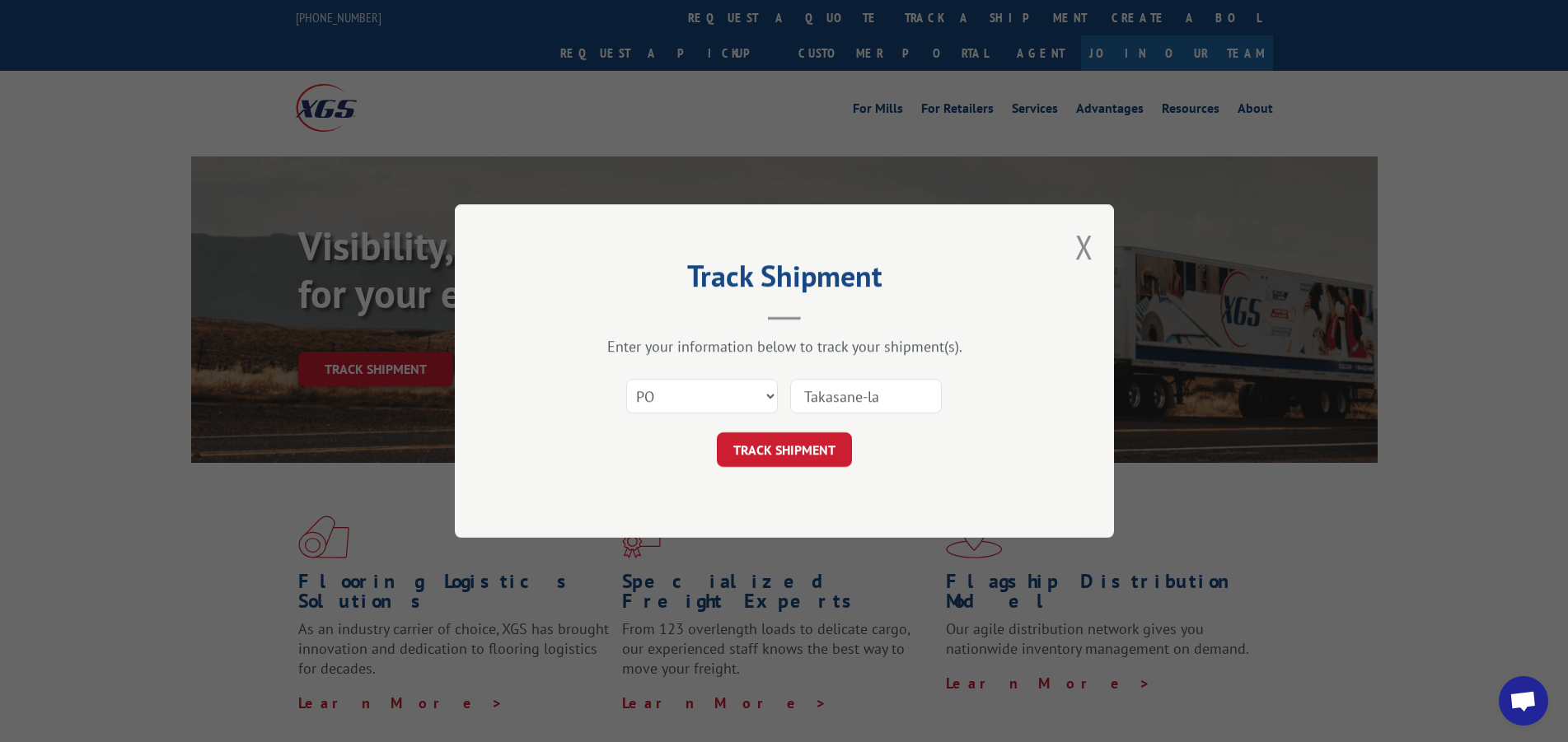
type input "[PERSON_NAME]"
click button "TRACK SHIPMENT" at bounding box center [784, 449] width 135 height 35
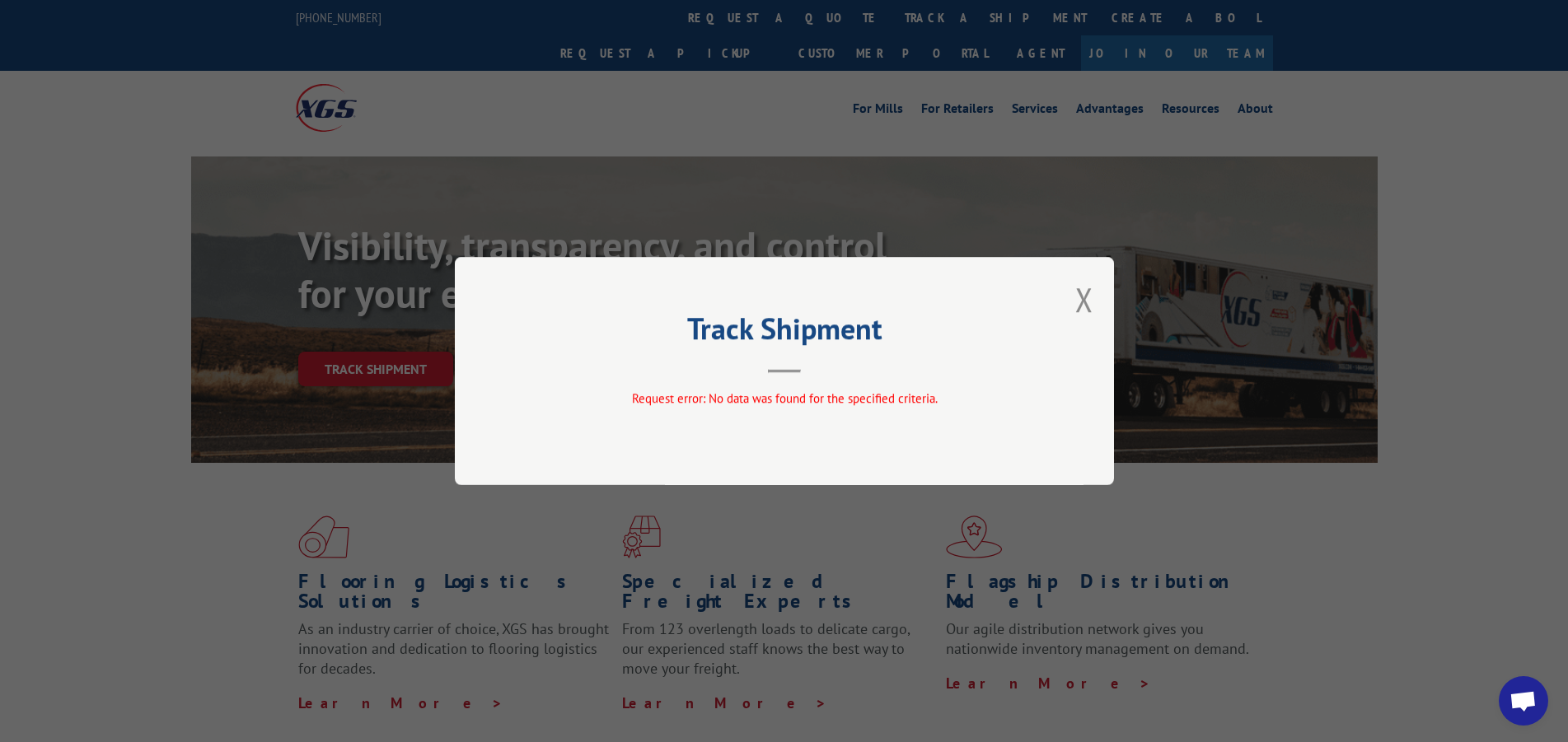
click at [1078, 301] on button "Close modal" at bounding box center [1084, 300] width 18 height 44
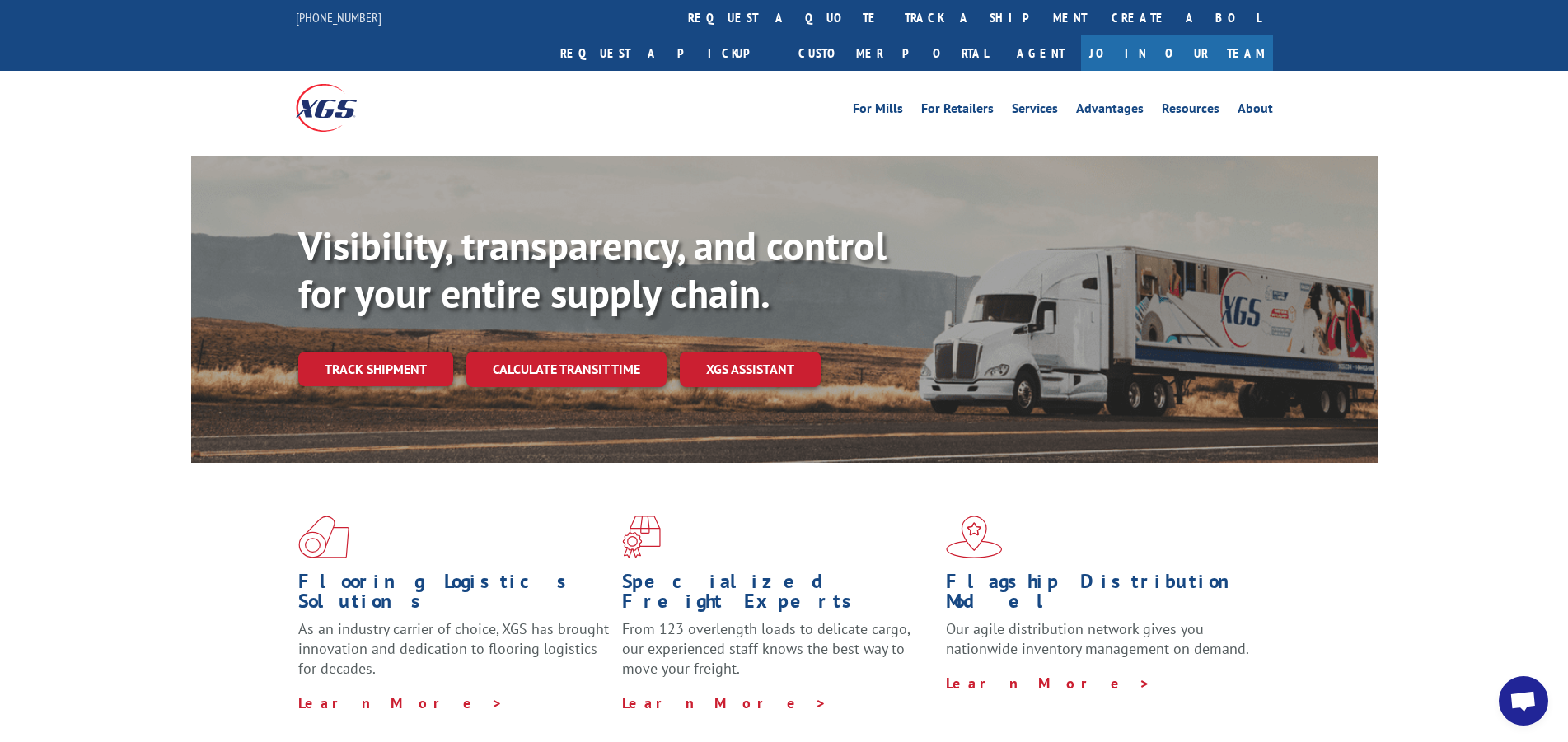
click at [361, 352] on link "Track shipment" at bounding box center [376, 369] width 155 height 35
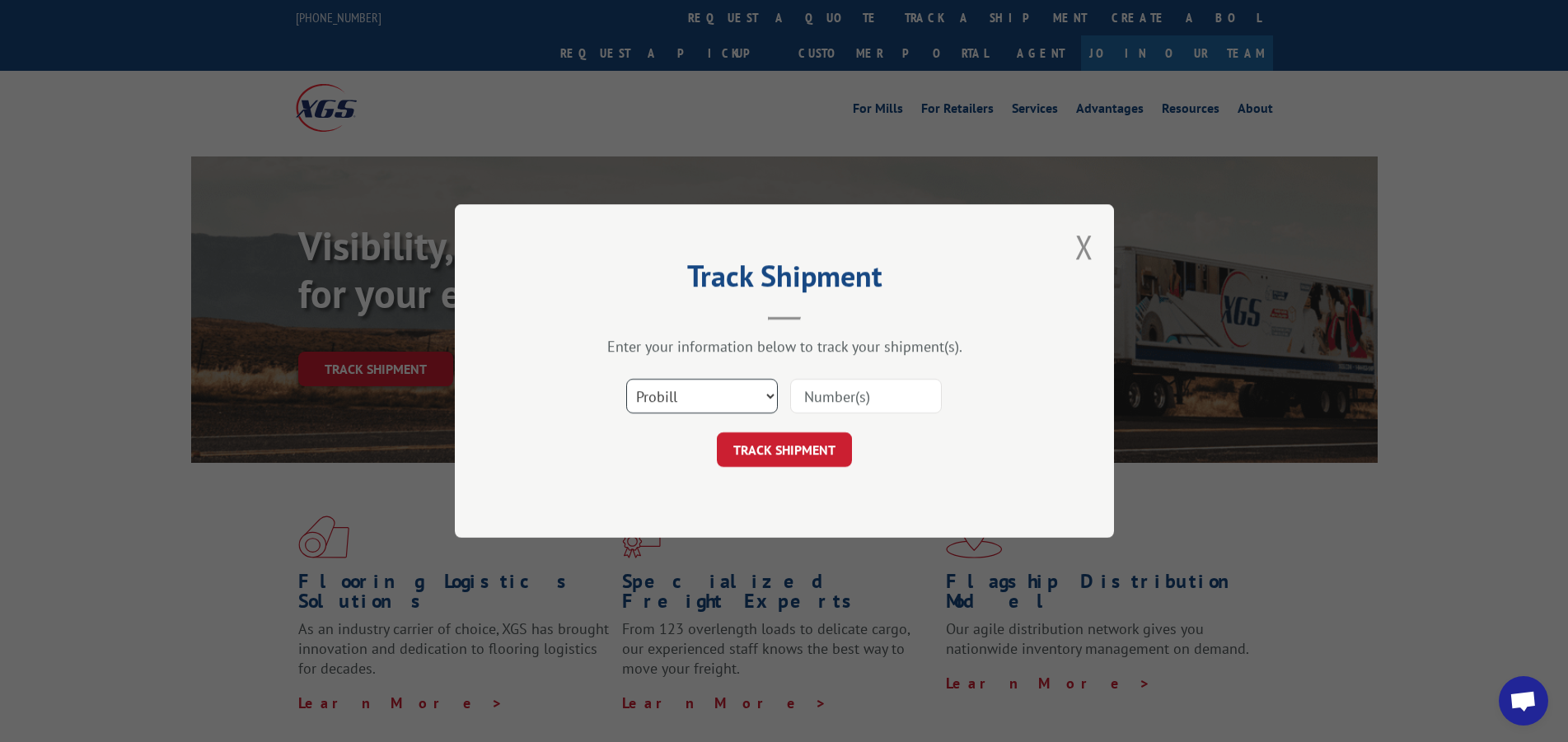
click at [681, 399] on select "Select category... Probill BOL PO" at bounding box center [703, 396] width 152 height 35
select select "po"
click at [627, 379] on select "Select category... Probill BOL PO" at bounding box center [703, 396] width 152 height 35
click at [826, 396] on input at bounding box center [866, 396] width 152 height 35
type input "Takasane"
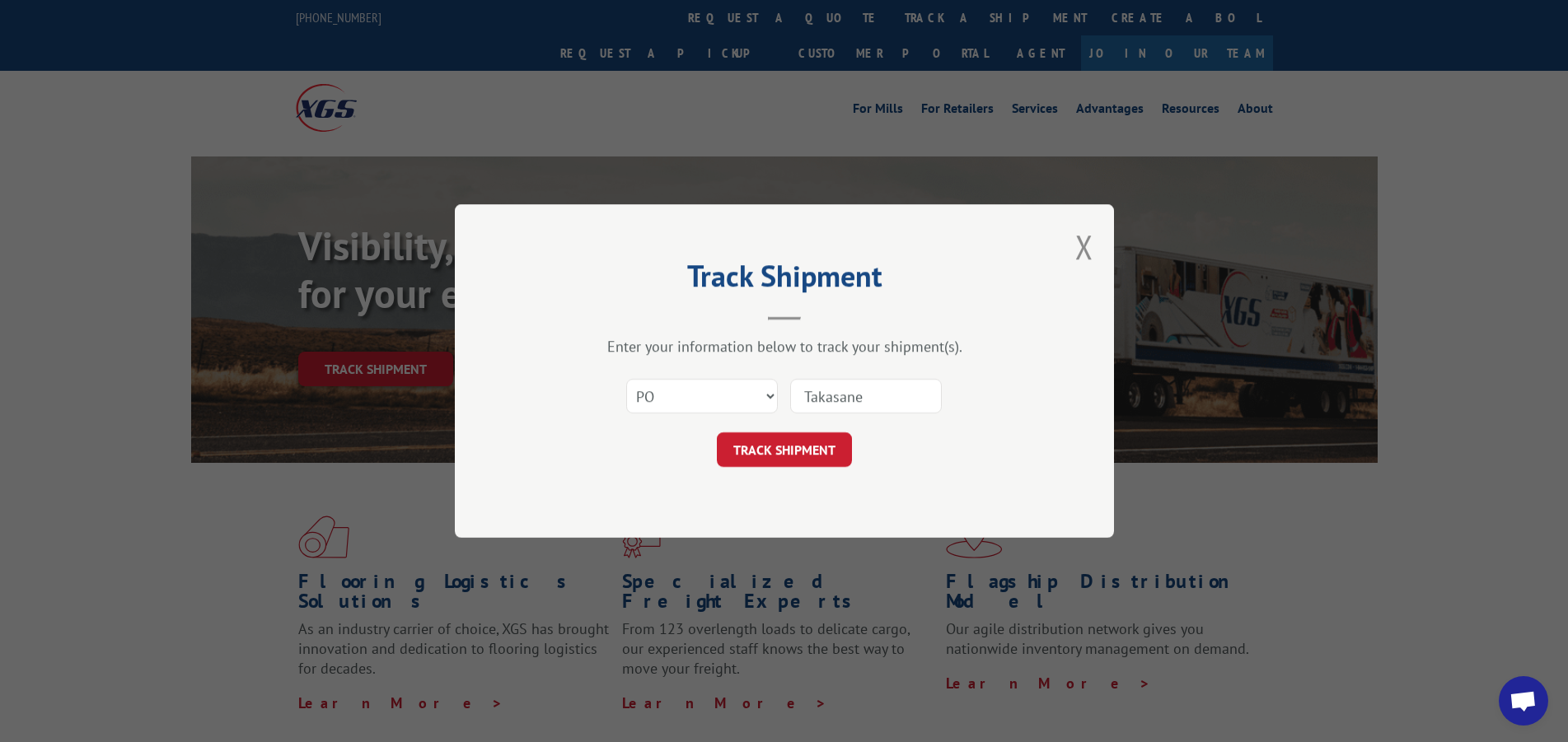
click at [756, 455] on button "TRACK SHIPMENT" at bounding box center [784, 449] width 135 height 35
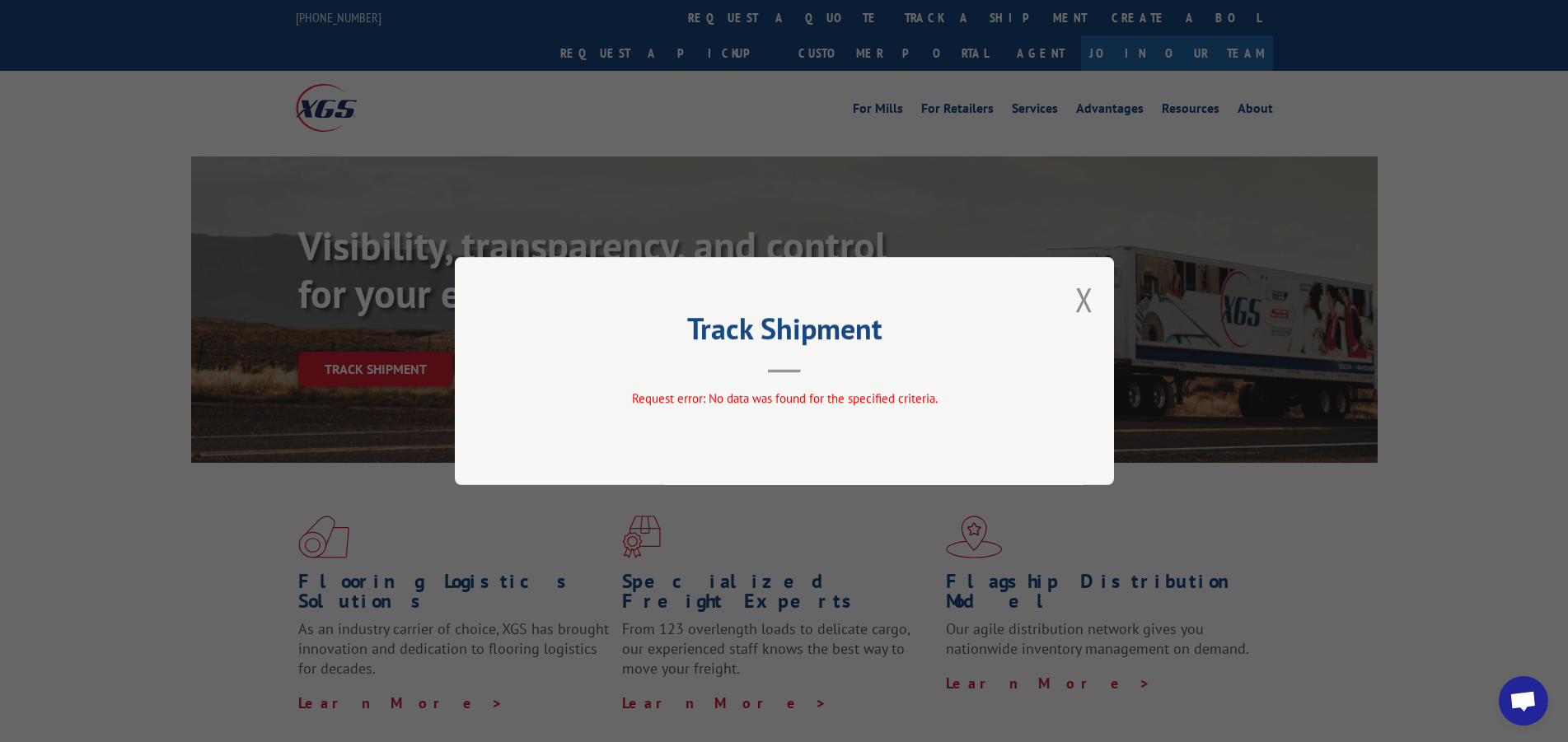
click at [1088, 301] on button "Close modal" at bounding box center [1084, 300] width 18 height 44
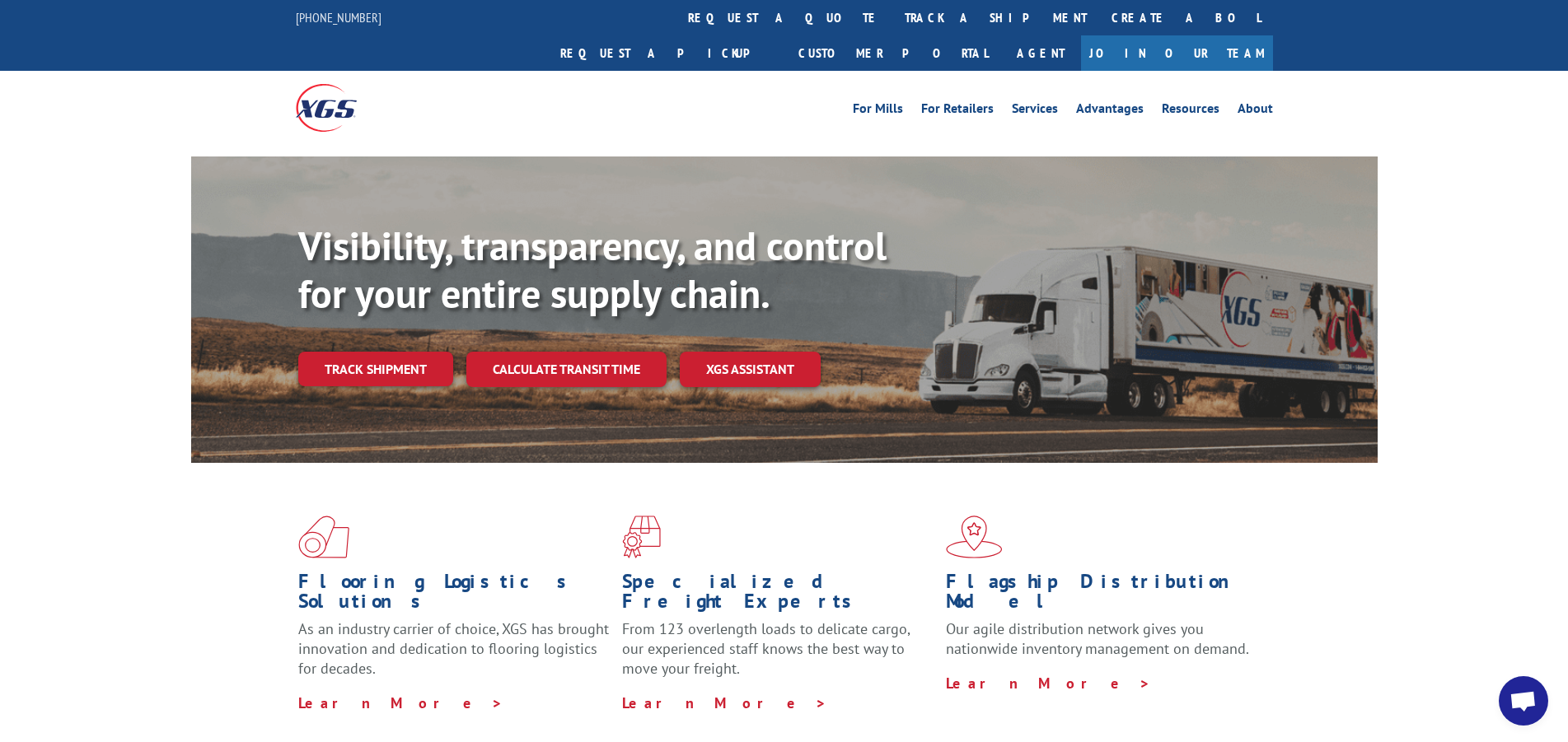
drag, startPoint x: 320, startPoint y: 339, endPoint x: 420, endPoint y: 357, distance: 101.6
click at [320, 352] on link "Track shipment" at bounding box center [376, 369] width 155 height 35
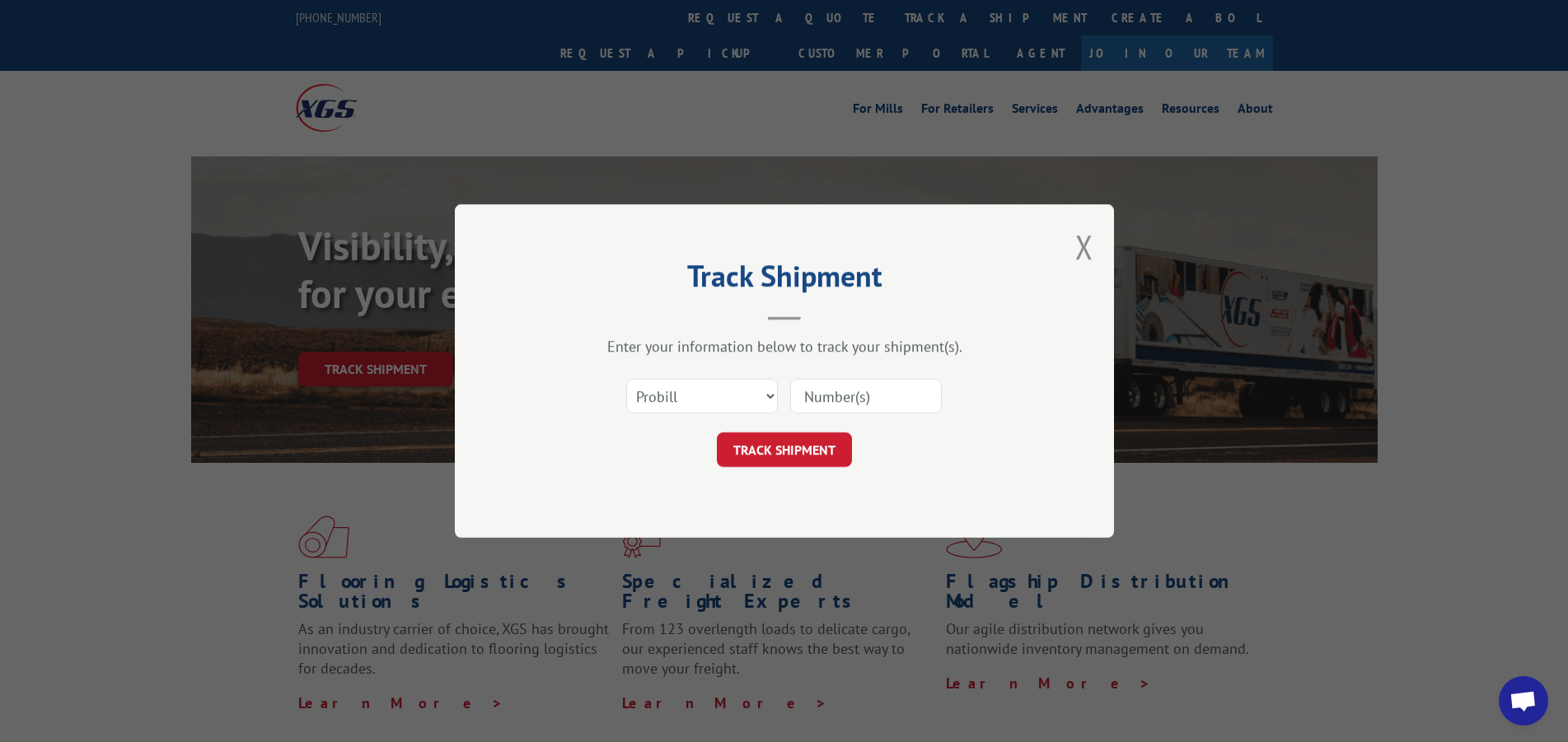
click at [882, 403] on input at bounding box center [866, 396] width 152 height 35
type input "556404-01"
click at [789, 452] on button "TRACK SHIPMENT" at bounding box center [784, 449] width 135 height 35
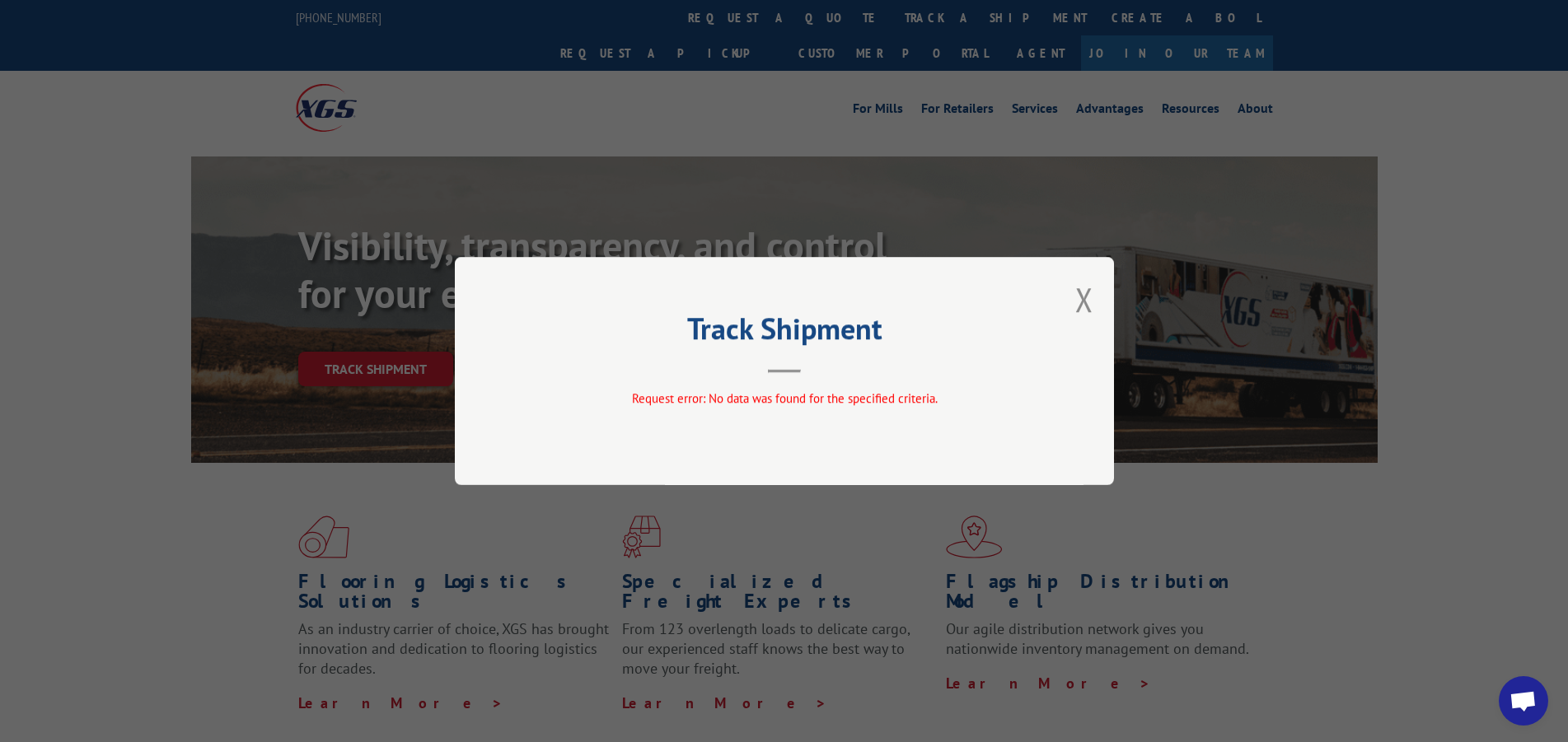
click at [1091, 292] on button "Close modal" at bounding box center [1084, 300] width 18 height 44
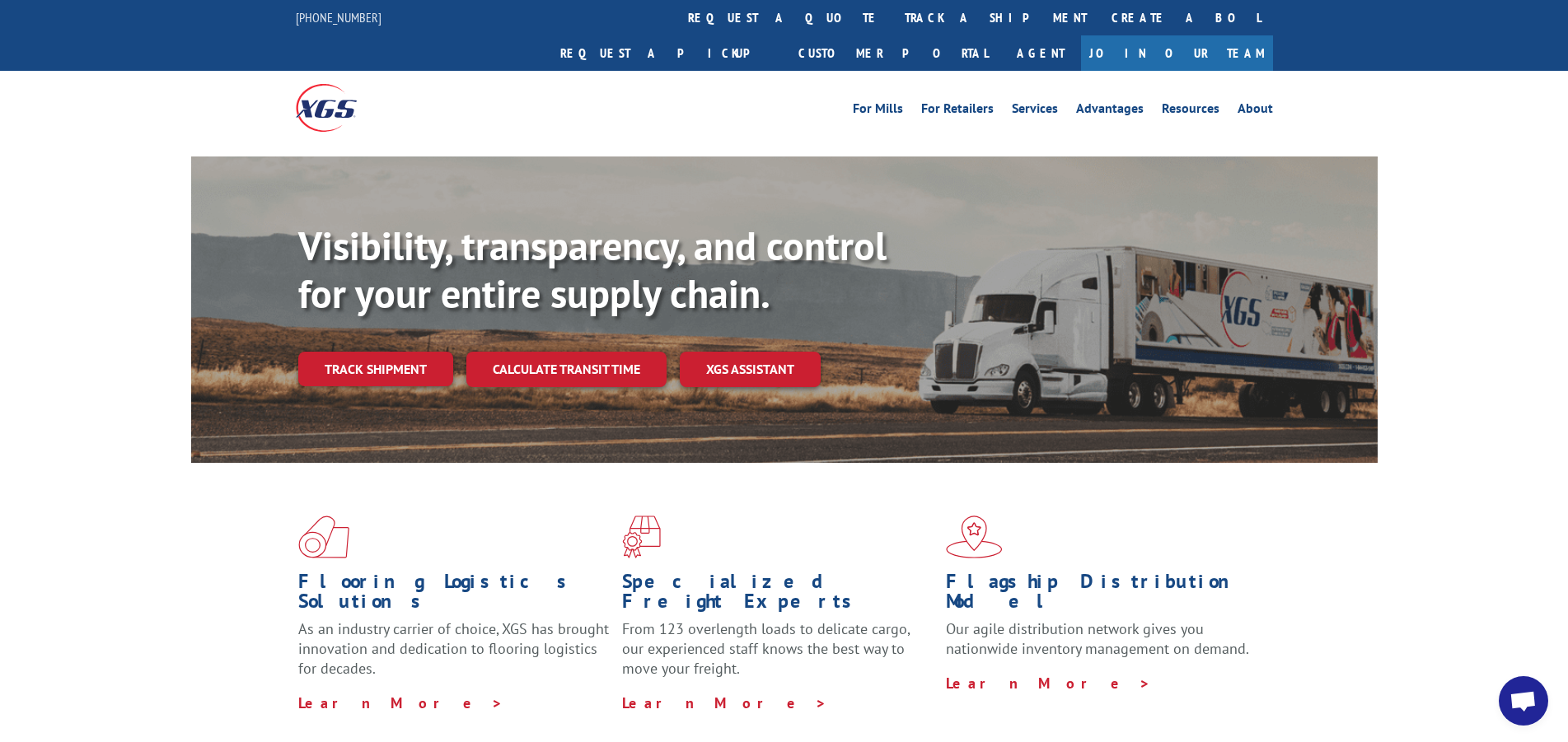
click at [315, 352] on link "Track shipment" at bounding box center [376, 369] width 155 height 35
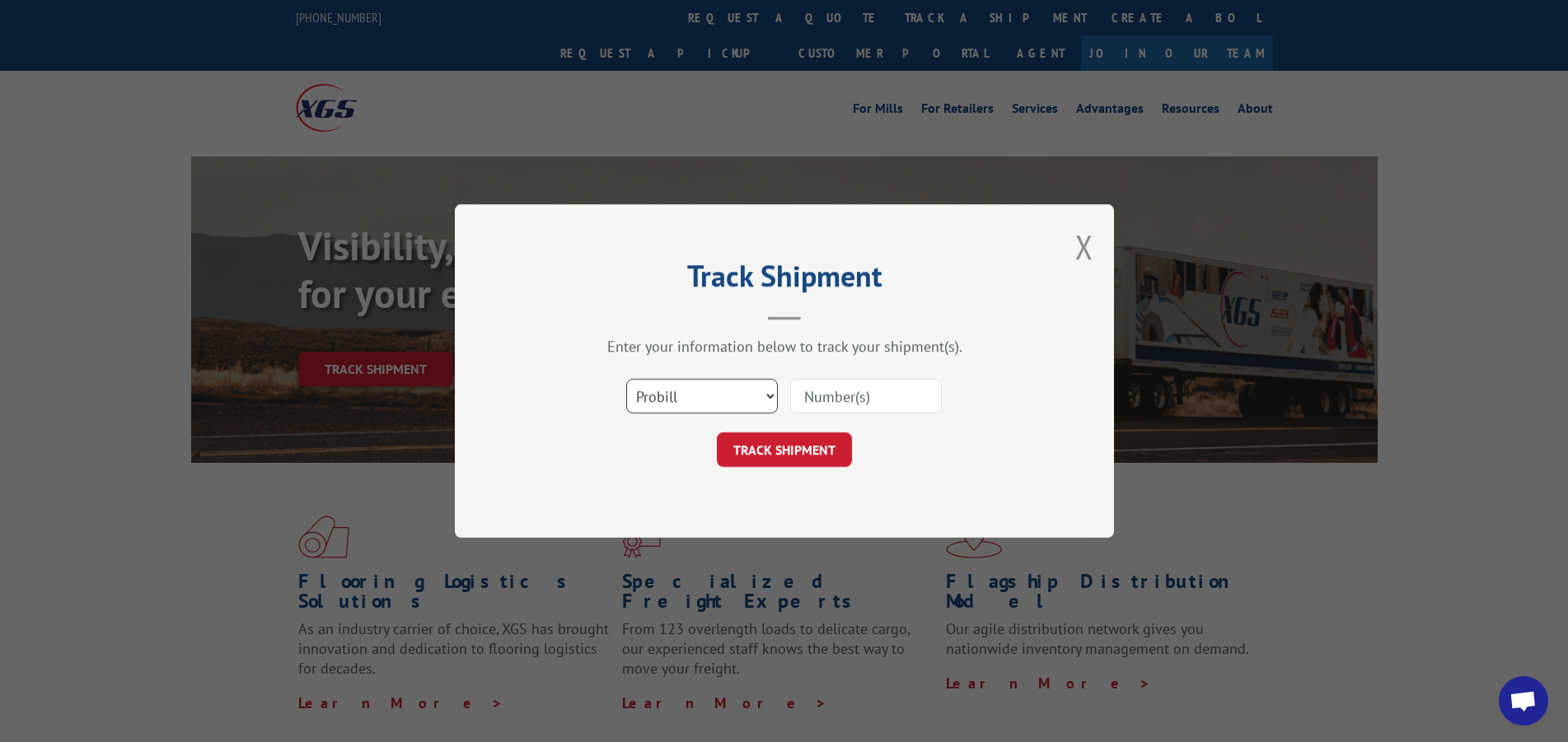
click at [653, 396] on select "Select category... Probill BOL PO" at bounding box center [703, 396] width 152 height 35
select select "bol"
click at [627, 379] on select "Select category... Probill BOL PO" at bounding box center [703, 396] width 152 height 35
click at [845, 394] on input at bounding box center [866, 396] width 152 height 35
type input "556404-01"
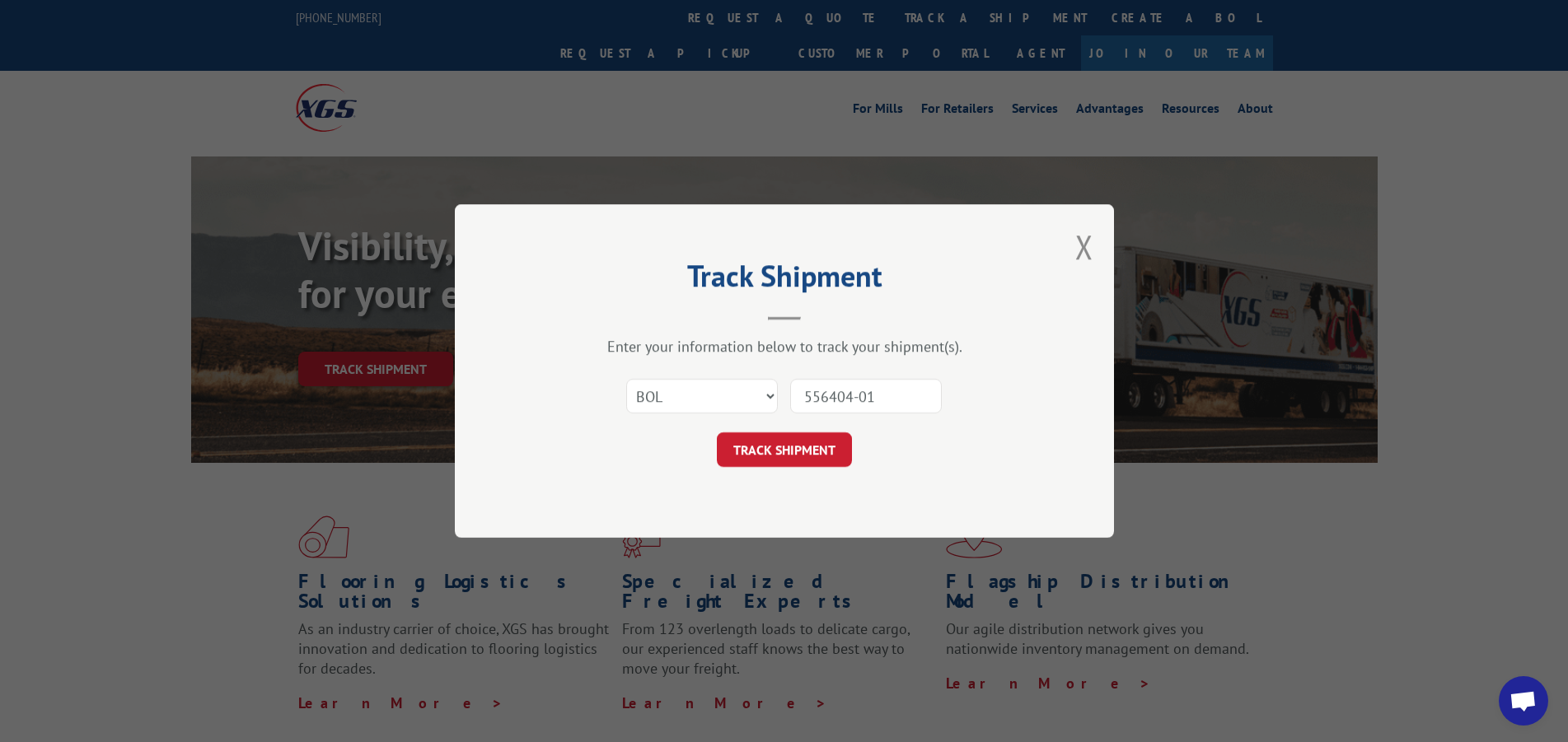
click at [782, 458] on button "TRACK SHIPMENT" at bounding box center [784, 449] width 135 height 35
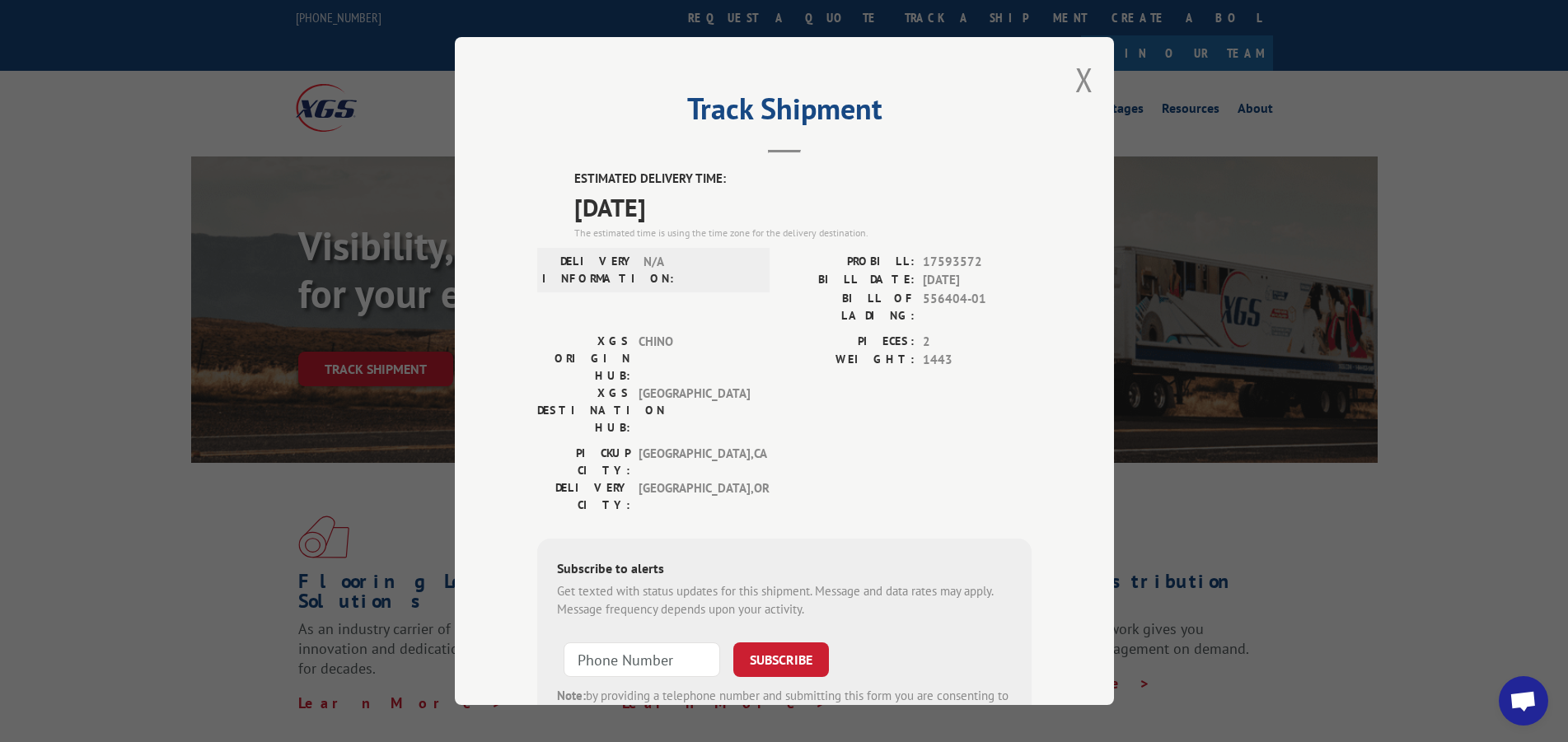
click at [702, 385] on span "[GEOGRAPHIC_DATA]" at bounding box center [694, 410] width 111 height 51
click at [953, 445] on div "[GEOGRAPHIC_DATA]: [GEOGRAPHIC_DATA] , [GEOGRAPHIC_DATA] [GEOGRAPHIC_DATA]: [GE…" at bounding box center [784, 484] width 495 height 78
click at [1071, 78] on div "Track Shipment ESTIMATED DELIVERY TIME: [DATE] The estimated time is using the …" at bounding box center [784, 371] width 659 height 669
click at [1077, 86] on button "Close modal" at bounding box center [1084, 79] width 18 height 44
